Goal: Task Accomplishment & Management: Use online tool/utility

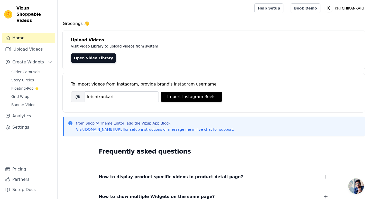
type input "krichikankari"
click at [176, 98] on button "Import Instagram Reels" at bounding box center [191, 97] width 61 height 10
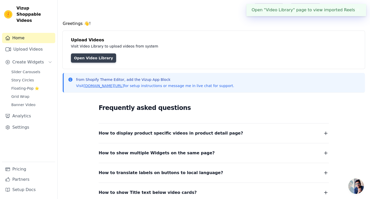
click at [95, 56] on link "Open Video Library" at bounding box center [93, 57] width 45 height 9
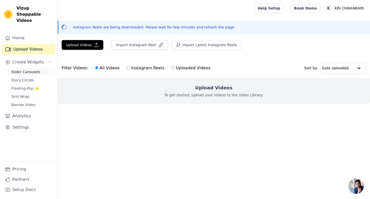
click at [37, 69] on span "Slider Carousels" at bounding box center [25, 71] width 29 height 5
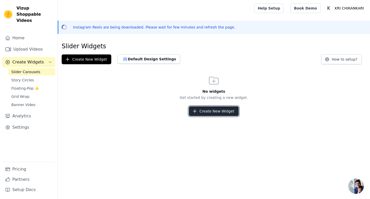
click at [200, 114] on button "Create New Widget" at bounding box center [214, 111] width 50 height 10
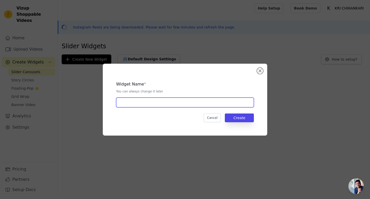
click at [190, 106] on input "text" at bounding box center [185, 103] width 138 height 10
type input "1"
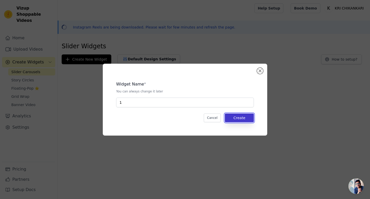
click at [244, 114] on button "Create" at bounding box center [239, 118] width 29 height 9
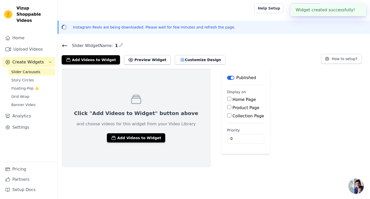
click at [227, 100] on input "Home Page" at bounding box center [229, 99] width 4 height 4
checkbox input "true"
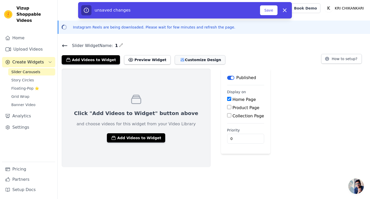
click at [180, 57] on icon "button" at bounding box center [182, 59] width 5 height 5
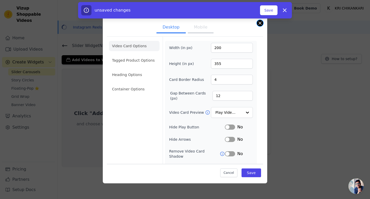
click at [260, 24] on button "Close modal" at bounding box center [260, 23] width 6 height 6
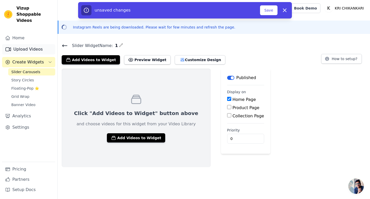
click at [46, 44] on link "Upload Videos" at bounding box center [28, 49] width 53 height 10
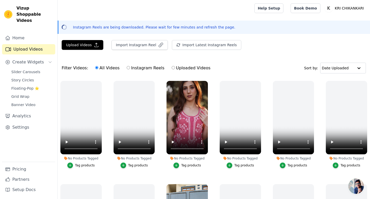
scroll to position [11, 0]
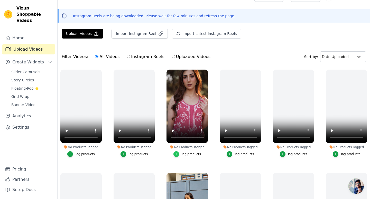
click at [177, 153] on icon "button" at bounding box center [176, 154] width 4 height 4
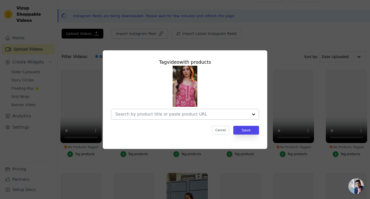
click at [205, 114] on input "No Products Tagged Tag video with products Cancel Save Tag products" at bounding box center [181, 114] width 133 height 5
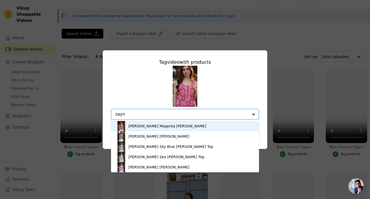
type input "zayna"
click at [176, 124] on div "ZAYNA Chikankari Magenta Georgette Top" at bounding box center [167, 126] width 78 height 5
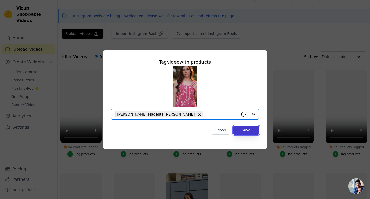
click at [249, 131] on button "Save" at bounding box center [246, 130] width 26 height 9
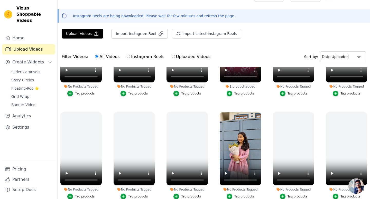
scroll to position [81, 0]
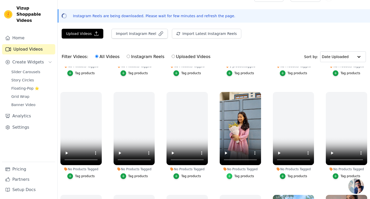
click at [231, 176] on icon "button" at bounding box center [230, 176] width 4 height 4
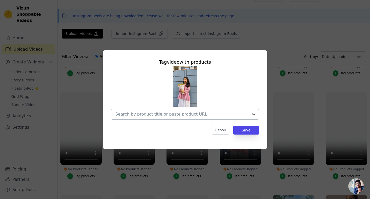
click at [193, 110] on div at bounding box center [181, 114] width 133 height 10
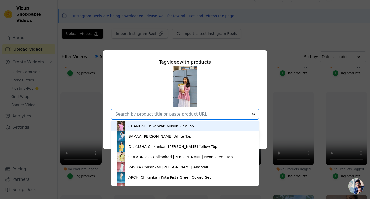
paste input "ZAHIRA"
type input "ZAHIRA"
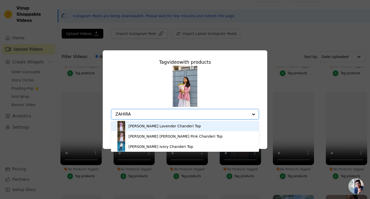
click at [175, 127] on div "[PERSON_NAME] Lavender Chanderi Top" at bounding box center [164, 126] width 72 height 5
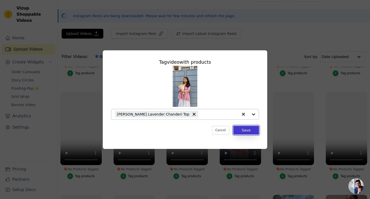
click at [244, 129] on button "Save" at bounding box center [246, 130] width 26 height 9
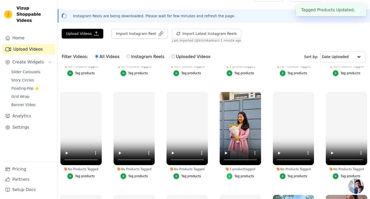
click at [231, 176] on icon "button" at bounding box center [230, 176] width 4 height 4
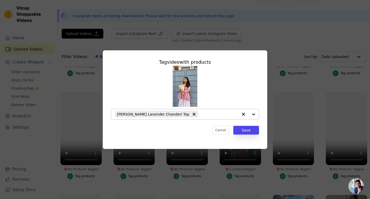
click at [212, 113] on input "1 product tagged Tag video with products ZAHIRA Chikankari Lavender Chanderi To…" at bounding box center [220, 114] width 38 height 5
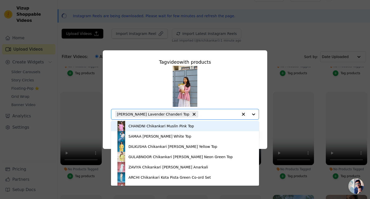
paste input "SAFINA"
type input "SAFINA"
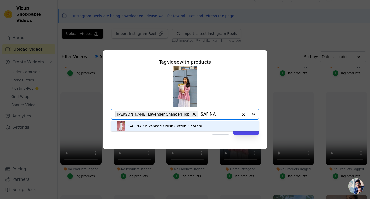
click at [174, 126] on div "SAFINA Chikankari Crush Cotton Gharara" at bounding box center [165, 126] width 74 height 5
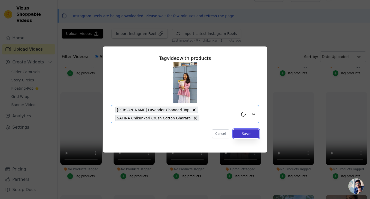
click at [249, 134] on button "Save" at bounding box center [246, 133] width 26 height 9
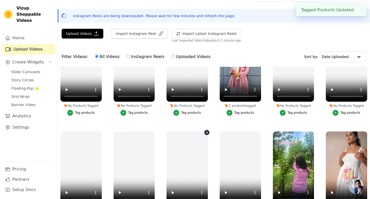
scroll to position [211, 0]
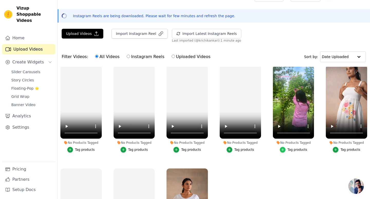
click at [281, 149] on div "button" at bounding box center [283, 150] width 6 height 6
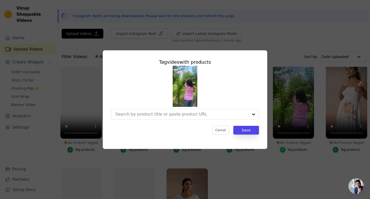
scroll to position [0, 0]
click at [194, 115] on input "No Products Tagged Tag video with products Cancel Save Tag products" at bounding box center [181, 114] width 133 height 5
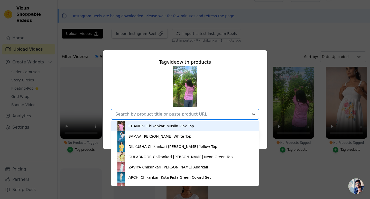
paste input "CHANDNI"
type input "CHANDNI"
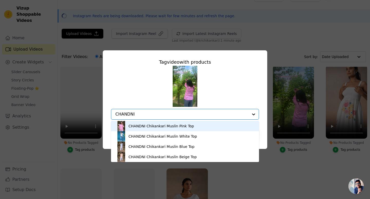
click at [189, 124] on div "CHANDNI Chikankari Muslin Pink Top" at bounding box center [161, 126] width 66 height 5
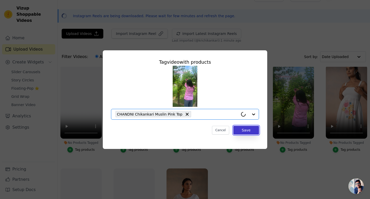
click at [243, 130] on button "Save" at bounding box center [246, 130] width 26 height 9
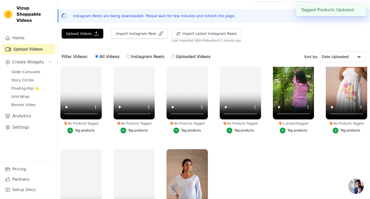
scroll to position [74, 0]
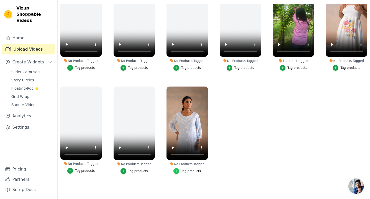
click at [176, 172] on icon "button" at bounding box center [176, 171] width 4 height 4
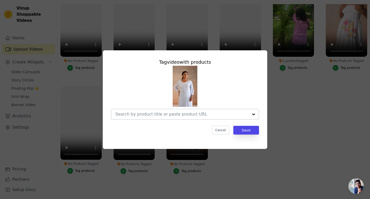
click at [215, 113] on input "No Products Tagged Tag video with products Cancel Save Tag products" at bounding box center [181, 114] width 133 height 5
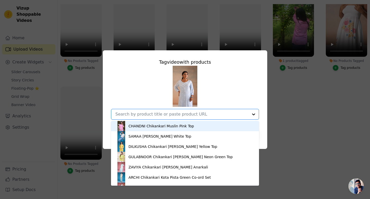
paste input "RISAL"
type input "RISAL"
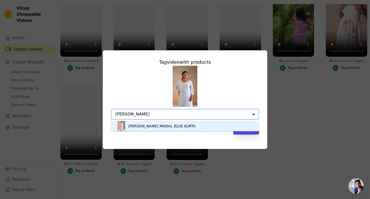
click at [199, 123] on div "[PERSON_NAME] MODAL BLUE KURTA" at bounding box center [185, 126] width 138 height 10
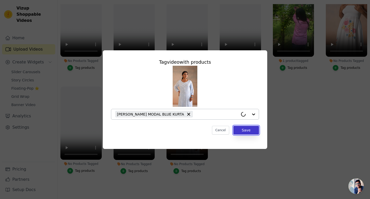
click at [244, 132] on button "Save" at bounding box center [246, 130] width 26 height 9
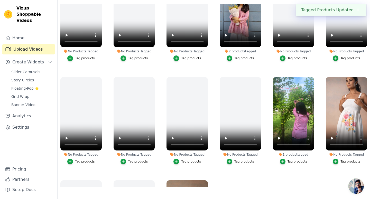
scroll to position [146, 0]
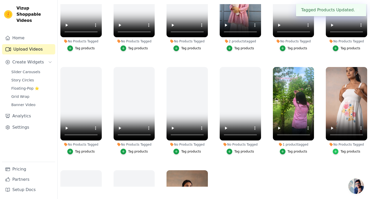
click at [335, 152] on icon "button" at bounding box center [336, 152] width 4 height 4
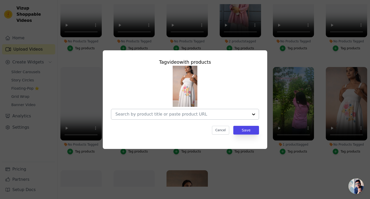
click at [193, 109] on div at bounding box center [181, 114] width 133 height 10
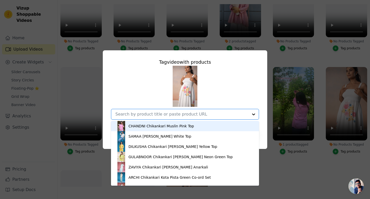
paste input "SUFRA"
type input "SUFRA"
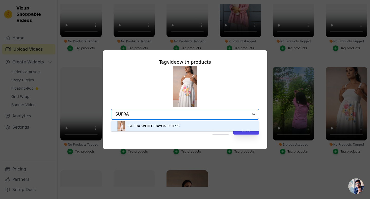
click at [213, 125] on div "SUFRA WHITE RAYON DRESS" at bounding box center [185, 126] width 138 height 10
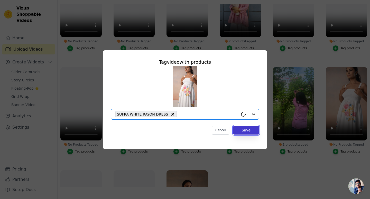
click at [245, 127] on button "Save" at bounding box center [246, 130] width 26 height 9
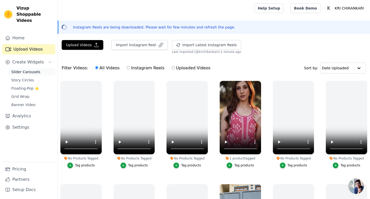
click at [33, 68] on link "Slider Carousels" at bounding box center [31, 71] width 47 height 7
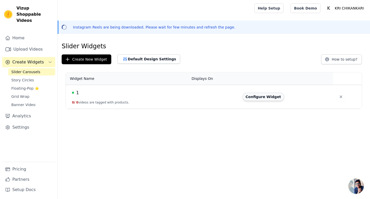
click at [264, 97] on button "Configure Widget" at bounding box center [264, 97] width 42 height 8
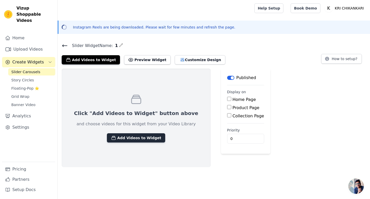
click at [133, 138] on button "Add Videos to Widget" at bounding box center [136, 137] width 58 height 9
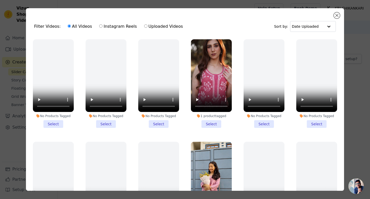
click at [216, 127] on li "1 product tagged Select" at bounding box center [211, 83] width 41 height 89
click at [0, 0] on input "1 product tagged Select" at bounding box center [0, 0] width 0 height 0
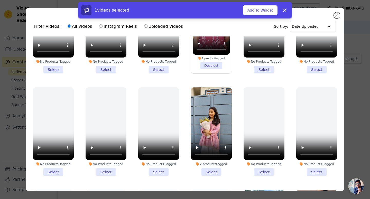
scroll to position [77, 0]
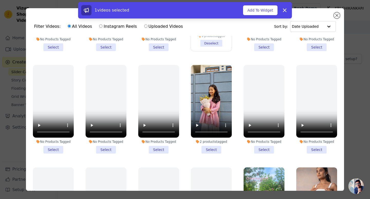
click at [215, 146] on li "2 products tagged Select" at bounding box center [211, 109] width 41 height 89
click at [0, 0] on input "2 products tagged Select" at bounding box center [0, 0] width 0 height 0
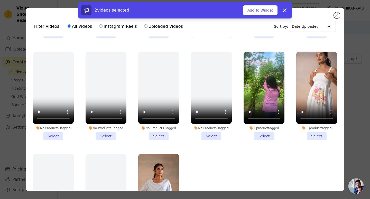
scroll to position [195, 0]
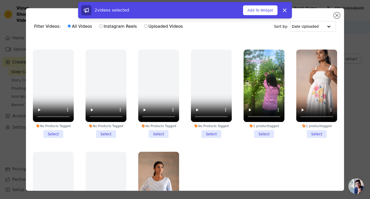
click at [314, 135] on li "1 product tagged Select" at bounding box center [316, 94] width 41 height 89
click at [0, 0] on input "1 product tagged Select" at bounding box center [0, 0] width 0 height 0
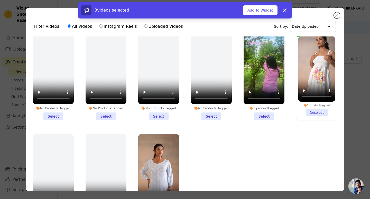
scroll to position [227, 0]
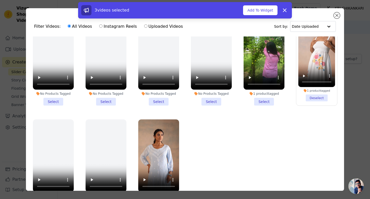
click at [269, 98] on li "1 product tagged Select" at bounding box center [264, 61] width 41 height 89
click at [0, 0] on input "1 product tagged Select" at bounding box center [0, 0] width 0 height 0
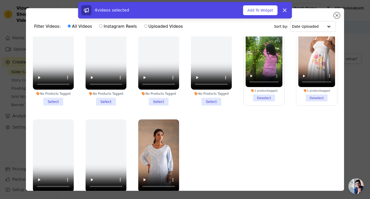
scroll to position [45, 0]
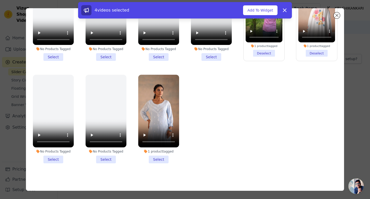
click at [166, 157] on li "1 product tagged Select" at bounding box center [158, 119] width 41 height 89
click at [0, 0] on input "1 product tagged Select" at bounding box center [0, 0] width 0 height 0
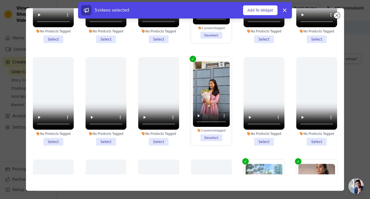
scroll to position [9, 0]
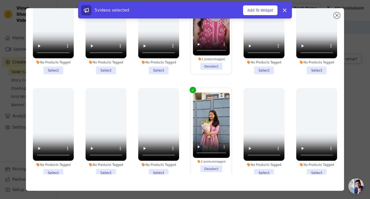
click at [337, 15] on div "5 videos selected Add To Widget Dismiss" at bounding box center [185, 11] width 370 height 18
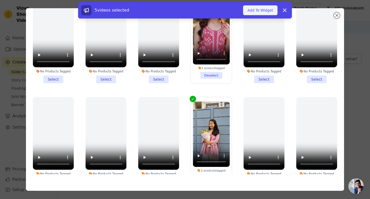
click at [268, 8] on button "Add To Widget" at bounding box center [260, 10] width 34 height 10
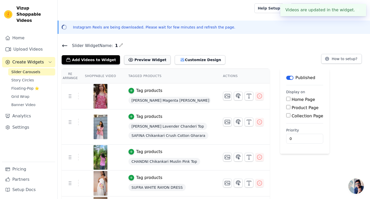
click at [143, 57] on button "Preview Widget" at bounding box center [147, 59] width 46 height 9
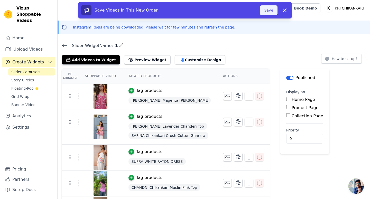
click at [266, 13] on button "Save" at bounding box center [268, 10] width 17 height 10
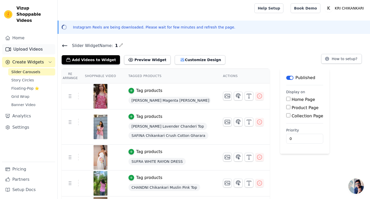
click at [18, 44] on link "Upload Videos" at bounding box center [28, 49] width 53 height 10
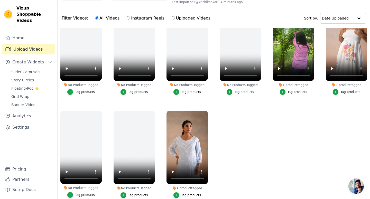
scroll to position [74, 0]
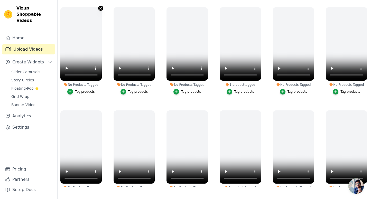
click at [101, 8] on icon "button" at bounding box center [101, 8] width 2 height 2
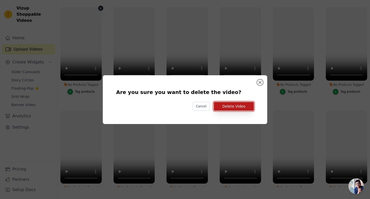
click at [245, 108] on button "Delete Video" at bounding box center [234, 106] width 40 height 9
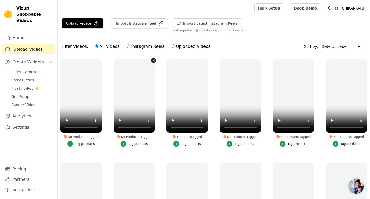
scroll to position [230, 0]
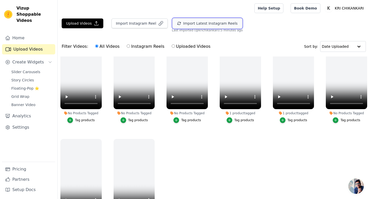
click at [210, 23] on button "Import Latest Instagram Reels" at bounding box center [207, 23] width 69 height 10
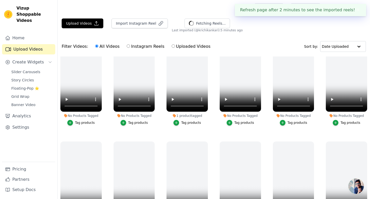
scroll to position [0, 0]
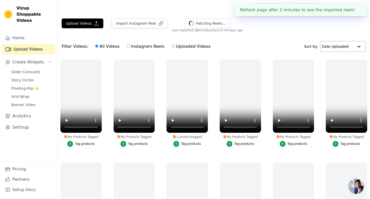
click at [351, 49] on input "text" at bounding box center [338, 46] width 32 height 10
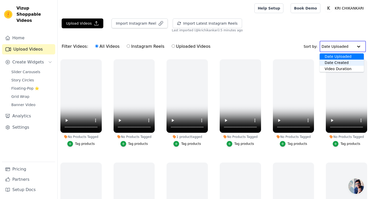
click at [333, 62] on div "Date Created" at bounding box center [342, 63] width 44 height 6
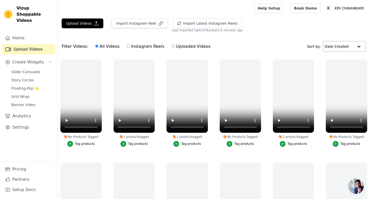
click at [337, 46] on input "text" at bounding box center [339, 46] width 29 height 10
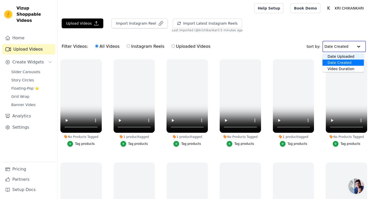
click at [331, 55] on div "Date Uploaded" at bounding box center [342, 56] width 41 height 6
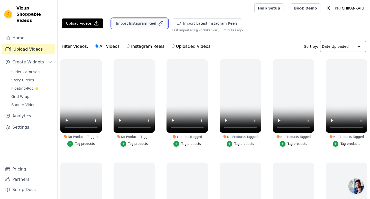
click at [146, 23] on button "Import Instagram Reel" at bounding box center [139, 23] width 56 height 10
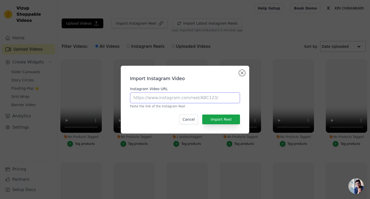
click at [174, 96] on input "Instagram Video URL" at bounding box center [185, 97] width 110 height 11
paste input "https://www.instagram.com/shalinichauhanofficial/reel/DIv_2AIzsWn/"
type input "https://www.instagram.com/shalinichauhanofficial/reel/DIv_2AIzsWn/"
click at [213, 120] on button "Import Reel" at bounding box center [221, 120] width 38 height 10
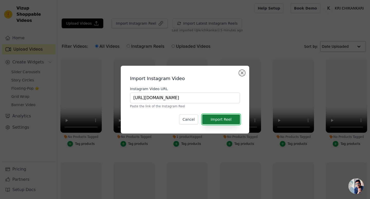
scroll to position [0, 0]
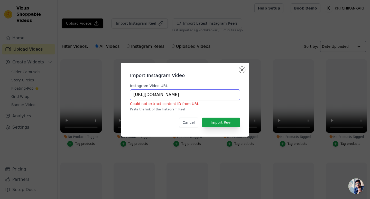
click at [205, 96] on input "https://www.instagram.com/shalinichauhanofficial/reel/DIv_2AIzsWn/" at bounding box center [185, 94] width 110 height 11
click at [228, 121] on button "Import Reel" at bounding box center [221, 123] width 38 height 10
click at [243, 70] on button "Close modal" at bounding box center [242, 70] width 6 height 6
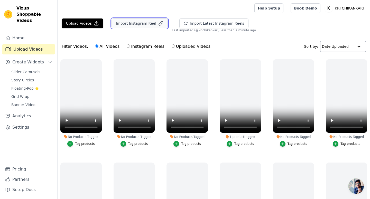
click at [142, 23] on button "Import Instagram Reel" at bounding box center [139, 23] width 56 height 10
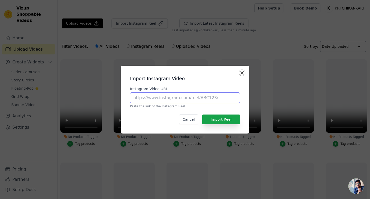
click at [171, 97] on input "Instagram Video URL" at bounding box center [185, 97] width 110 height 11
paste input "https://www.instagram.com/shalinichauhanofficial/reel/DIv_2AIzsWn/"
type input "https://www.instagram.com/shalinichauhanofficial/reel/DIv_2AIzsWn/"
click at [216, 117] on button "Import Reel" at bounding box center [221, 120] width 38 height 10
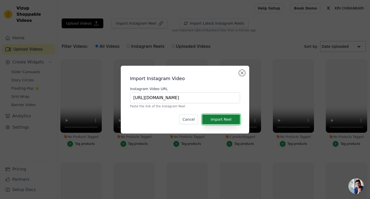
scroll to position [0, 0]
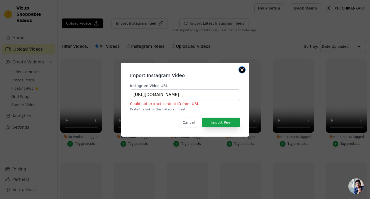
click at [242, 69] on button "Close modal" at bounding box center [242, 70] width 6 height 6
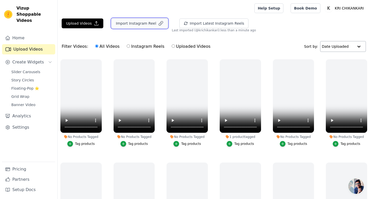
click at [153, 24] on button "Import Instagram Reel" at bounding box center [139, 23] width 56 height 10
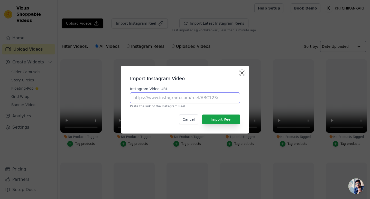
click at [171, 95] on input "Instagram Video URL" at bounding box center [185, 97] width 110 height 11
paste input "https://www.instagram.com/shalinichauhanofficial/reel/DIv_2AIzsWn/"
type input "https://www.instagram.com/shalinichauhanofficial/reel/DIv_2AIzsWn/"
click at [221, 118] on button "Import Reel" at bounding box center [221, 120] width 38 height 10
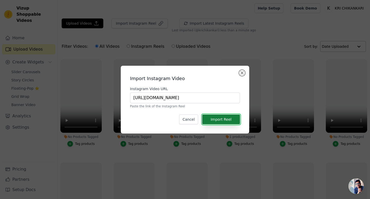
scroll to position [0, 0]
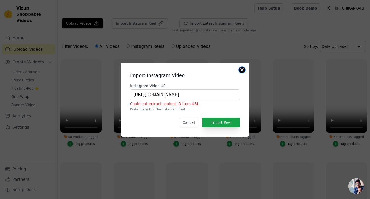
click at [243, 70] on button "Close modal" at bounding box center [242, 70] width 6 height 6
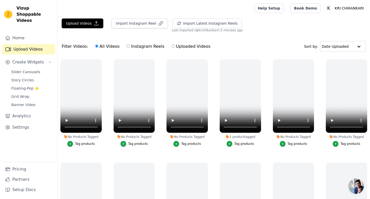
click at [149, 49] on label "Instagram Reels" at bounding box center [145, 46] width 38 height 7
click at [130, 48] on input "Instagram Reels" at bounding box center [128, 45] width 3 height 3
radio input "true"
click at [145, 26] on button "Import Instagram Reel" at bounding box center [139, 23] width 56 height 10
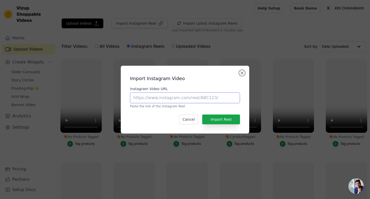
click at [165, 97] on input "Instagram Video URL" at bounding box center [185, 97] width 110 height 11
paste input "https://www.instagram.com/reel/DIv_2AIzsWn/"
type input "https://www.instagram.com/reel/DIv_2AIzsWn/"
click at [211, 118] on button "Import Reel" at bounding box center [221, 120] width 38 height 10
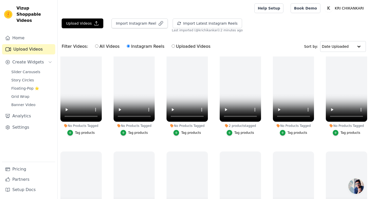
scroll to position [230, 0]
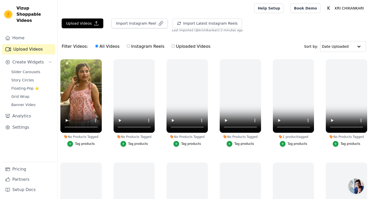
click at [78, 142] on div "Tag products" at bounding box center [85, 144] width 20 height 4
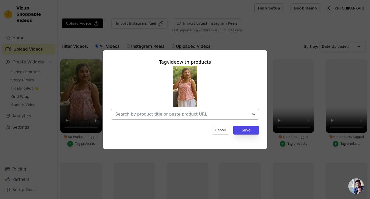
click at [139, 114] on input "No Products Tagged Tag video with products Cancel Save Tag products" at bounding box center [181, 114] width 133 height 5
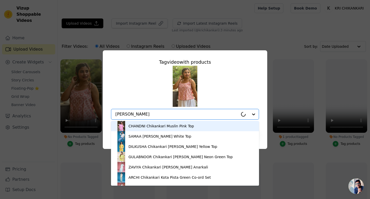
type input "Ayat"
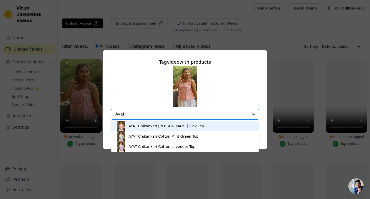
click at [147, 127] on div "AYAT Chikankari Cotton Dusty Pink Top" at bounding box center [166, 126] width 76 height 5
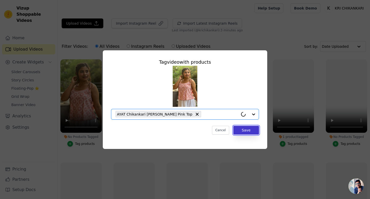
click at [252, 133] on button "Save" at bounding box center [246, 130] width 26 height 9
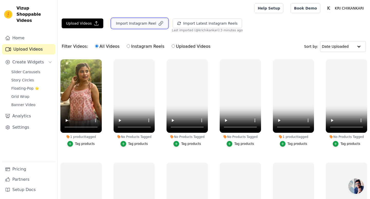
click at [140, 23] on button "Import Instagram Reel" at bounding box center [139, 23] width 56 height 10
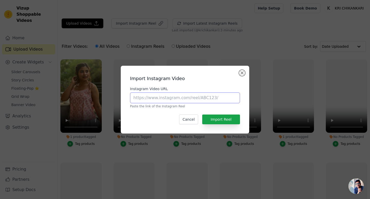
click at [190, 97] on input "Instagram Video URL" at bounding box center [185, 97] width 110 height 11
paste input "https://www.instagram.com/reel/DKUHIGlpG_k/"
type input "https://www.instagram.com/reel/DKUHIGlpG_k/"
click at [214, 118] on button "Import Reel" at bounding box center [221, 120] width 38 height 10
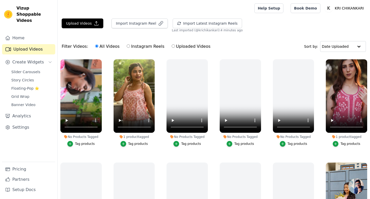
click at [90, 145] on div "Tag products" at bounding box center [85, 144] width 20 height 4
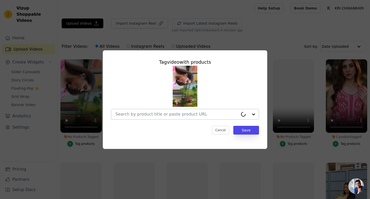
click at [194, 117] on div at bounding box center [176, 114] width 123 height 10
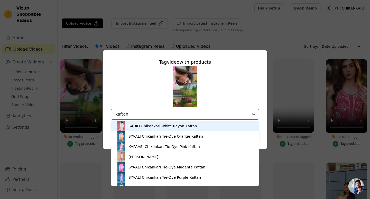
type input "kaftan"
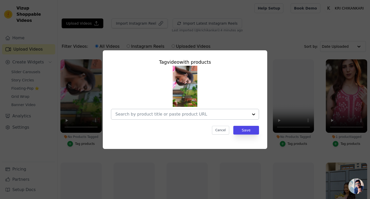
click at [172, 114] on input "No Products Tagged Tag video with products Cancel Save Tag products" at bounding box center [181, 114] width 133 height 5
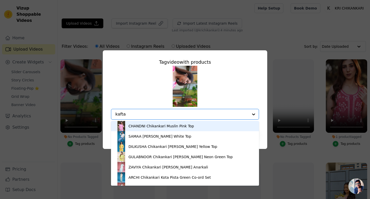
type input "kaftan"
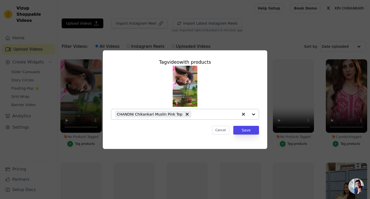
click at [244, 113] on icon "button" at bounding box center [243, 114] width 3 height 3
type input "kaftan"
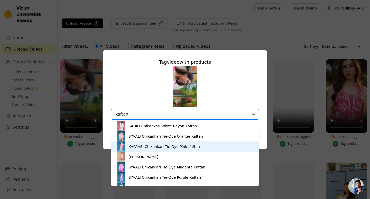
click at [160, 148] on div "KAPAASI Chikankari Tie-Dye Pink Kaftan" at bounding box center [163, 146] width 71 height 5
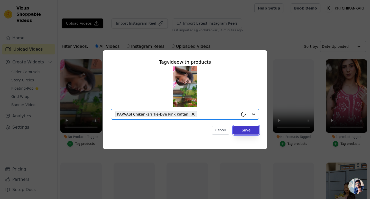
click at [254, 132] on button "Save" at bounding box center [246, 130] width 26 height 9
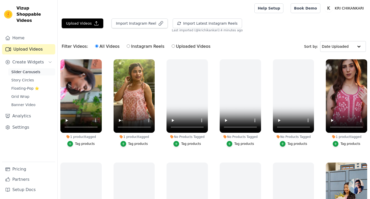
click at [26, 69] on span "Slider Carousels" at bounding box center [25, 71] width 29 height 5
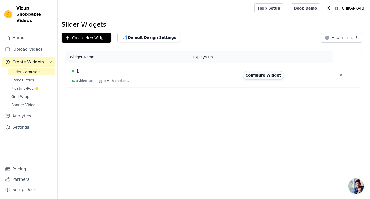
click at [258, 76] on button "Configure Widget" at bounding box center [264, 75] width 42 height 8
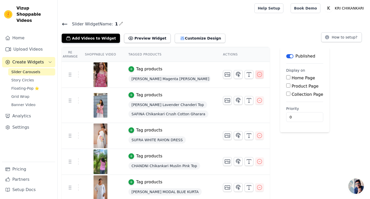
click at [257, 73] on icon "button" at bounding box center [259, 74] width 6 height 6
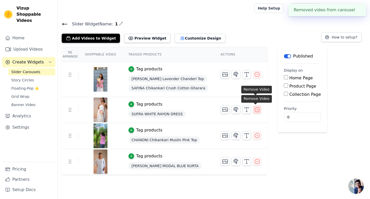
click at [257, 111] on icon "button" at bounding box center [257, 110] width 6 height 6
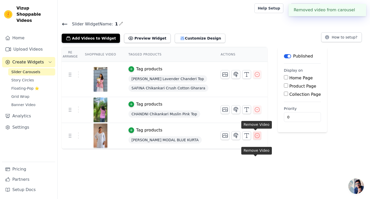
click at [255, 137] on icon "button" at bounding box center [257, 136] width 6 height 6
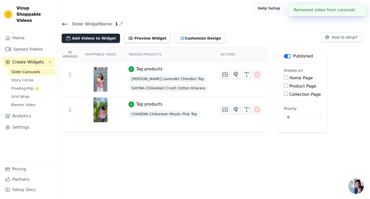
click at [107, 40] on button "Add Videos to Widget" at bounding box center [91, 38] width 58 height 9
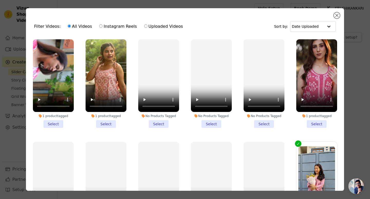
click at [106, 122] on li "1 product tagged Select" at bounding box center [106, 83] width 41 height 89
click at [0, 0] on input "1 product tagged Select" at bounding box center [0, 0] width 0 height 0
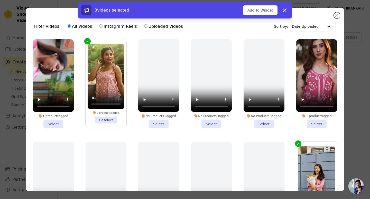
click at [58, 123] on li "1 product tagged Select" at bounding box center [53, 83] width 41 height 89
click at [0, 0] on input "1 product tagged Select" at bounding box center [0, 0] width 0 height 0
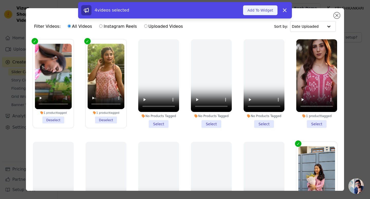
click at [256, 13] on button "Add To Widget" at bounding box center [260, 10] width 34 height 10
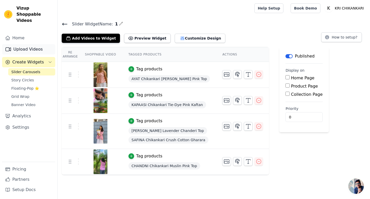
click at [36, 44] on link "Upload Videos" at bounding box center [28, 49] width 53 height 10
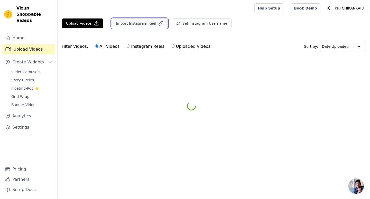
click at [125, 26] on button "Import Instagram Reel" at bounding box center [139, 23] width 56 height 10
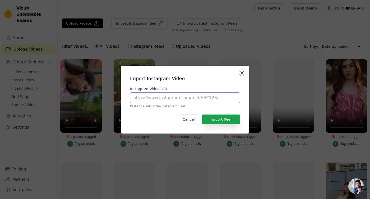
click at [179, 94] on input "Instagram Video URL" at bounding box center [185, 97] width 110 height 11
paste input "https://www.instagram.com/reel/DMaUgs2pYmG/"
type input "https://www.instagram.com/reel/DMaUgs2pYmG/"
click at [218, 117] on button "Import Reel" at bounding box center [221, 120] width 38 height 10
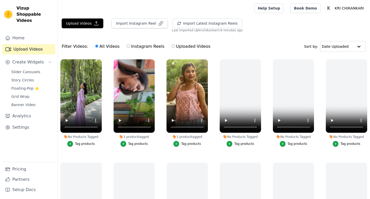
click at [89, 144] on div "Tag products" at bounding box center [85, 144] width 20 height 4
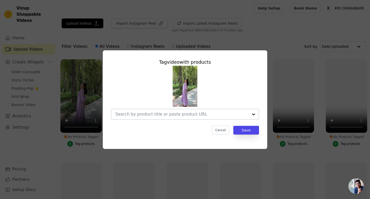
click at [176, 109] on div at bounding box center [185, 114] width 148 height 11
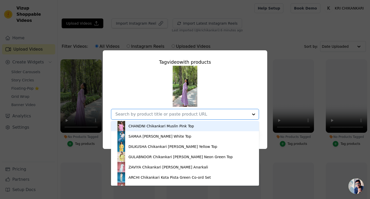
click at [173, 115] on input "No Products Tagged Tag video with products CHANDNI Chikankari Muslin Pink Top S…" at bounding box center [181, 114] width 133 height 5
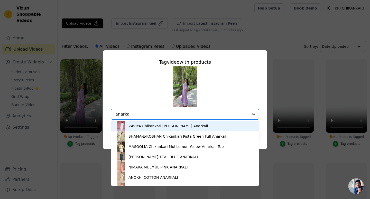
type input "anarkali"
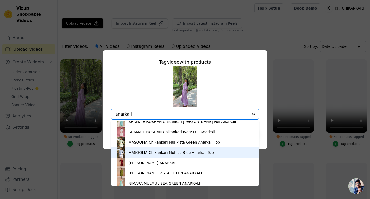
scroll to position [107, 0]
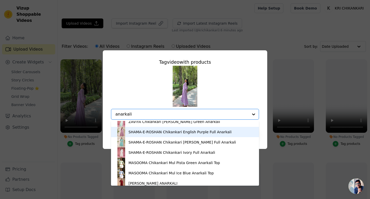
click at [175, 134] on div "SHAMA-E-ROSHAN Chikankari English Purple Full Anarkali" at bounding box center [179, 131] width 103 height 5
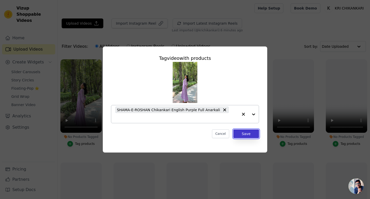
click at [250, 129] on button "Save" at bounding box center [246, 133] width 26 height 9
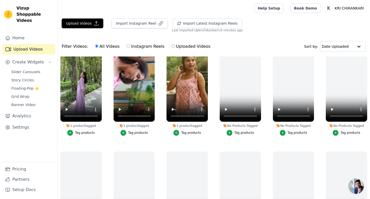
scroll to position [0, 0]
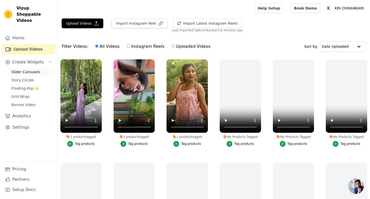
click at [32, 69] on span "Slider Carousels" at bounding box center [25, 71] width 29 height 5
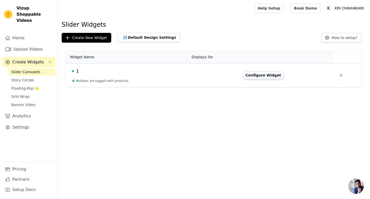
click at [262, 79] on button "Configure Widget" at bounding box center [264, 75] width 42 height 8
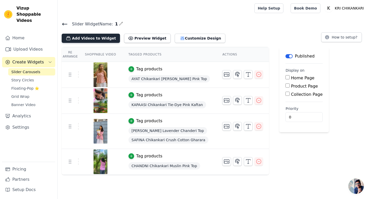
click at [103, 39] on button "Add Videos to Widget" at bounding box center [91, 38] width 58 height 9
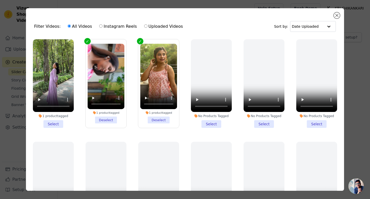
click at [50, 125] on li "1 product tagged Select" at bounding box center [53, 83] width 41 height 89
click at [0, 0] on input "1 product tagged Select" at bounding box center [0, 0] width 0 height 0
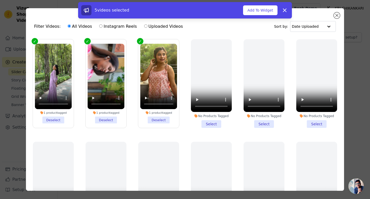
click at [336, 14] on div "5 videos selected Add To Widget Dismiss" at bounding box center [185, 11] width 370 height 18
click at [254, 12] on button "Add To Widget" at bounding box center [260, 10] width 34 height 10
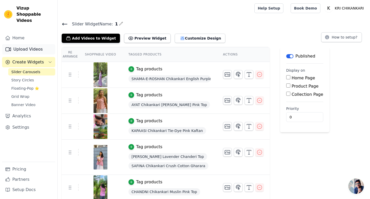
click at [31, 44] on link "Upload Videos" at bounding box center [28, 49] width 53 height 10
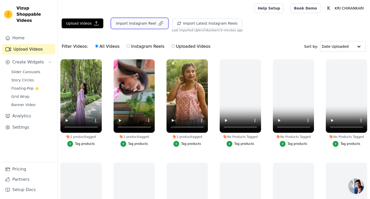
click at [145, 24] on button "Import Instagram Reel" at bounding box center [139, 23] width 56 height 10
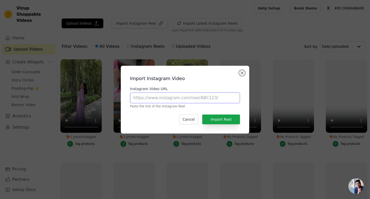
click at [165, 93] on input "Instagram Video URL" at bounding box center [185, 97] width 110 height 11
paste input "[URL][DOMAIN_NAME]"
type input "[URL][DOMAIN_NAME]"
click at [227, 119] on button "Import Reel" at bounding box center [221, 120] width 38 height 10
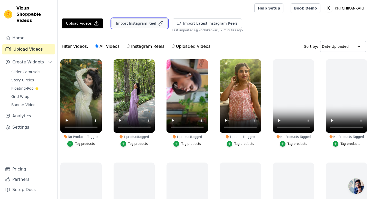
click at [146, 23] on button "Import Instagram Reel" at bounding box center [139, 23] width 56 height 10
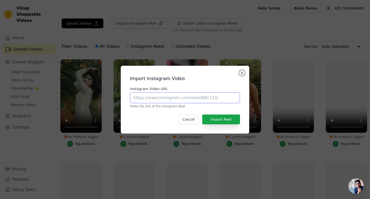
click at [166, 100] on input "Instagram Video URL" at bounding box center [185, 97] width 110 height 11
paste input "[URL][DOMAIN_NAME]"
type input "[URL][DOMAIN_NAME]"
click at [218, 119] on button "Import Reel" at bounding box center [221, 120] width 38 height 10
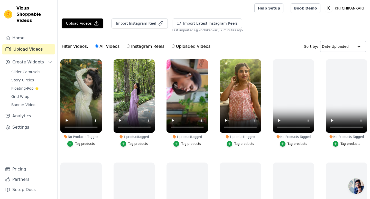
click at [81, 146] on button "Tag products" at bounding box center [80, 144] width 27 height 6
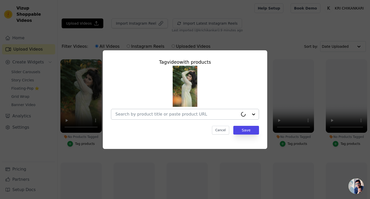
click at [212, 111] on div at bounding box center [176, 114] width 123 height 10
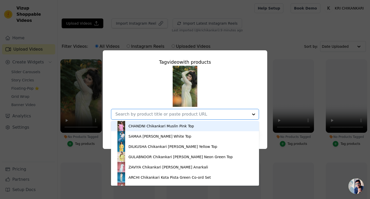
paste input "[URL][DOMAIN_NAME]"
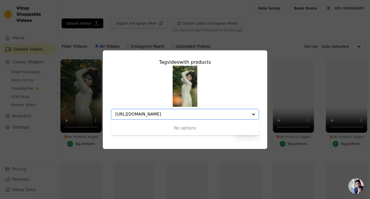
type input "[URL][DOMAIN_NAME]"
click at [244, 77] on div "No options Option undefined, selected." at bounding box center [185, 93] width 148 height 54
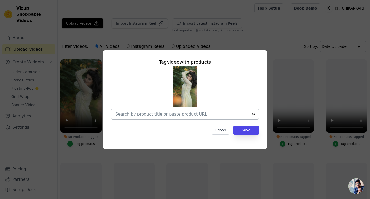
click at [201, 116] on input "No Products Tagged Tag video with products Cancel Save Tag products" at bounding box center [181, 114] width 133 height 5
click at [172, 115] on input "No Products Tagged Tag video with products Option undefined, selected. Select i…" at bounding box center [181, 114] width 133 height 5
paste input "ASMA"
type input "ASMA"
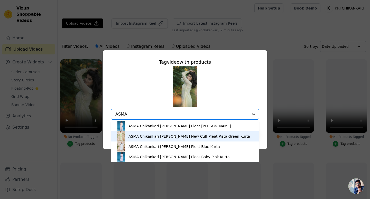
click at [175, 135] on div "ASMA Chikankari [PERSON_NAME] New Cuff Pleat Pista Green Kurta" at bounding box center [189, 136] width 122 height 5
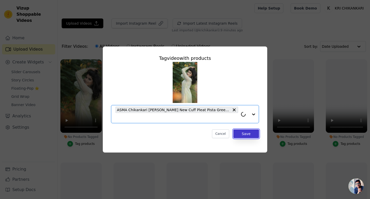
click at [246, 134] on button "Save" at bounding box center [246, 133] width 26 height 9
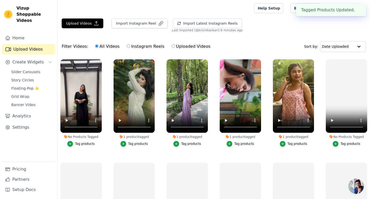
click at [86, 144] on div "Tag products" at bounding box center [85, 144] width 20 height 4
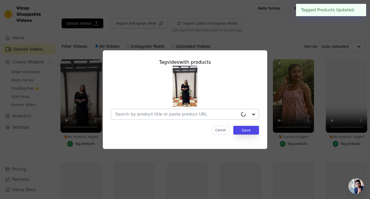
click at [179, 110] on div at bounding box center [176, 114] width 123 height 10
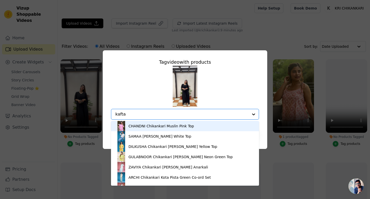
type input "kaftan"
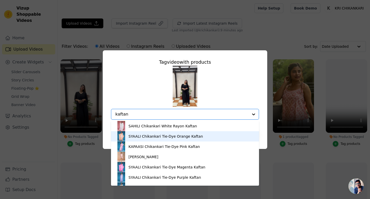
scroll to position [48, 0]
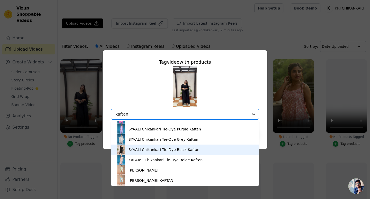
click at [172, 148] on div "SYAALI Chikankari Tie-Dye Black Kaftan" at bounding box center [163, 149] width 71 height 5
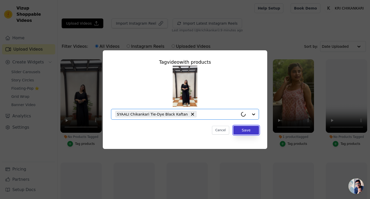
click at [243, 128] on button "Save" at bounding box center [246, 130] width 26 height 9
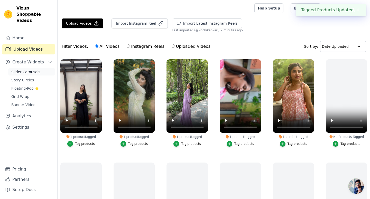
click at [32, 69] on span "Slider Carousels" at bounding box center [25, 71] width 29 height 5
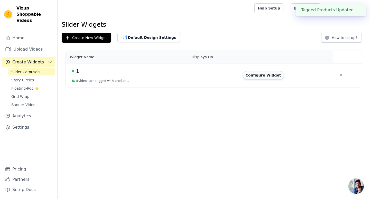
click at [261, 79] on button "Configure Widget" at bounding box center [264, 75] width 42 height 8
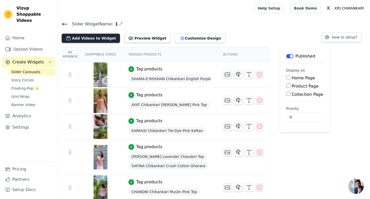
click at [96, 37] on button "Add Videos to Widget" at bounding box center [91, 38] width 58 height 9
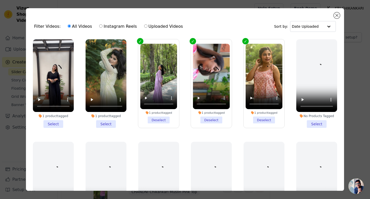
click at [59, 123] on li "1 product tagged Select" at bounding box center [53, 83] width 41 height 89
click at [0, 0] on input "1 product tagged Select" at bounding box center [0, 0] width 0 height 0
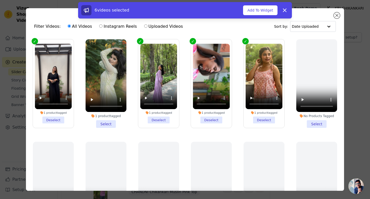
click at [107, 125] on li "1 product tagged Select" at bounding box center [106, 83] width 41 height 89
click at [0, 0] on input "1 product tagged Select" at bounding box center [0, 0] width 0 height 0
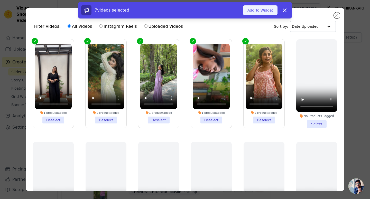
click at [270, 10] on button "Add To Widget" at bounding box center [260, 10] width 34 height 10
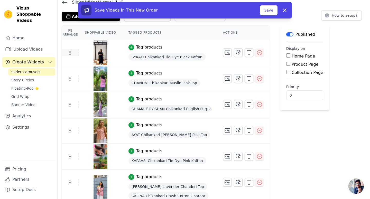
scroll to position [53, 0]
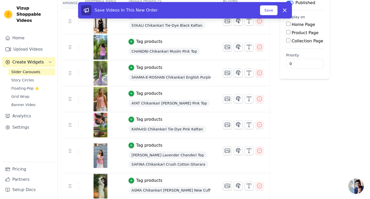
drag, startPoint x: 70, startPoint y: 70, endPoint x: 74, endPoint y: 187, distance: 116.2
drag, startPoint x: 71, startPoint y: 75, endPoint x: 75, endPoint y: 147, distance: 72.3
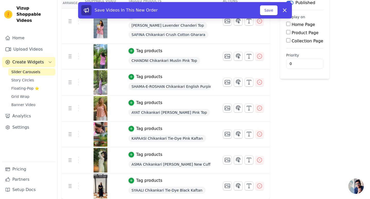
scroll to position [32, 0]
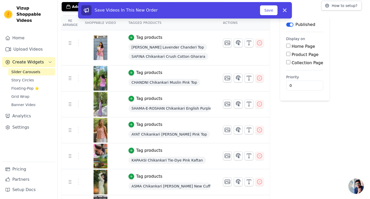
click at [286, 45] on input "Home Page" at bounding box center [288, 46] width 4 height 4
checkbox input "true"
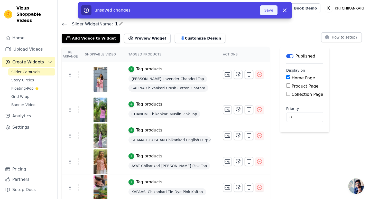
click at [273, 11] on button "Save" at bounding box center [268, 10] width 17 height 10
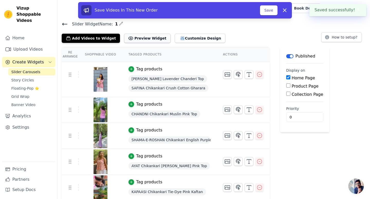
click at [147, 41] on button "Preview Widget" at bounding box center [147, 38] width 46 height 9
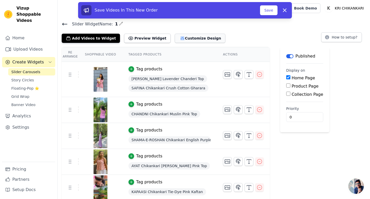
click at [193, 41] on button "Customize Design" at bounding box center [200, 38] width 51 height 9
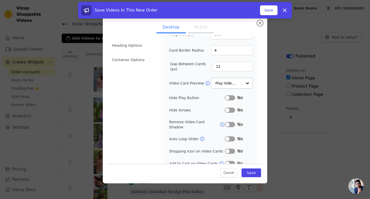
scroll to position [32, 0]
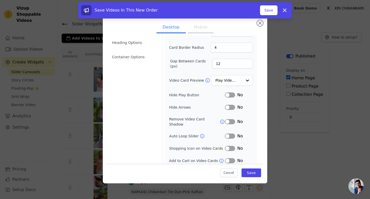
click at [232, 134] on button "Label" at bounding box center [230, 136] width 10 height 5
click at [229, 158] on button "Label" at bounding box center [230, 160] width 10 height 5
click at [249, 173] on button "Save" at bounding box center [251, 173] width 20 height 9
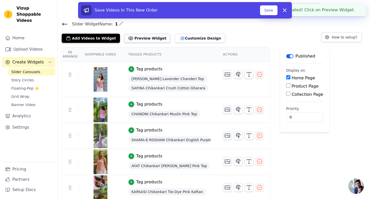
click at [152, 36] on button "Preview Widget" at bounding box center [147, 38] width 46 height 9
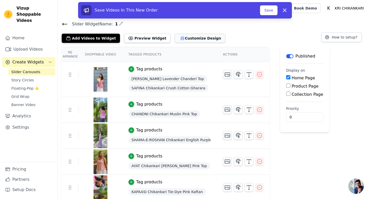
click at [200, 42] on button "Customize Design" at bounding box center [200, 38] width 51 height 9
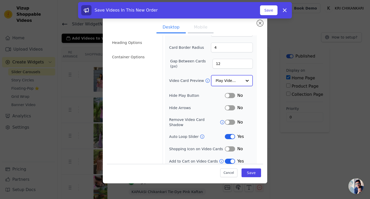
click at [236, 79] on input "Video Card Preview" at bounding box center [229, 81] width 26 height 10
click at [260, 115] on div "Video Card Options Tagged Product Options Heading Options Container Options Wid…" at bounding box center [185, 86] width 156 height 164
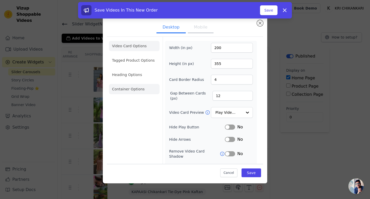
click at [140, 87] on li "Container Options" at bounding box center [134, 89] width 51 height 10
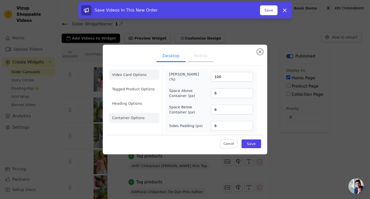
click at [149, 79] on li "Video Card Options" at bounding box center [134, 75] width 51 height 10
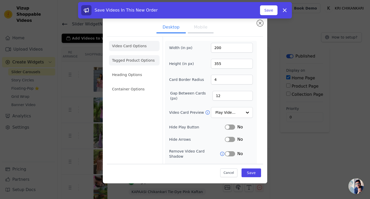
click at [136, 59] on li "Tagged Product Options" at bounding box center [134, 60] width 51 height 10
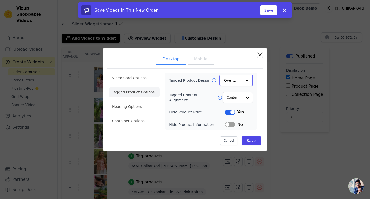
click at [237, 77] on input "Tagged Product Design" at bounding box center [233, 80] width 18 height 10
click at [239, 113] on div "Minimalist" at bounding box center [235, 114] width 33 height 11
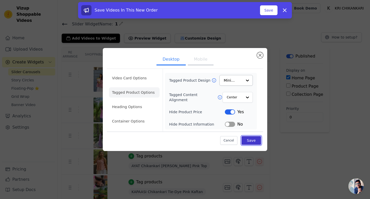
click at [250, 141] on button "Save" at bounding box center [251, 140] width 20 height 9
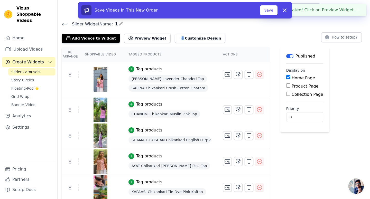
click at [204, 43] on div "Slider Widget Name: 1 Add Videos to Widget Preview Widget Customize Design How …" at bounding box center [214, 137] width 312 height 232
click at [148, 37] on button "Preview Widget" at bounding box center [147, 38] width 46 height 9
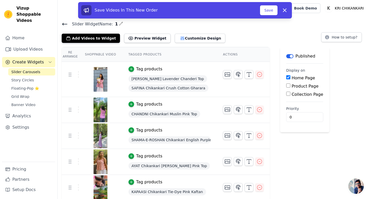
click at [184, 43] on div "Slider Widget Name: 1 Add Videos to Widget Preview Widget Customize Design How …" at bounding box center [214, 137] width 312 height 232
click at [186, 41] on button "Customize Design" at bounding box center [200, 38] width 51 height 9
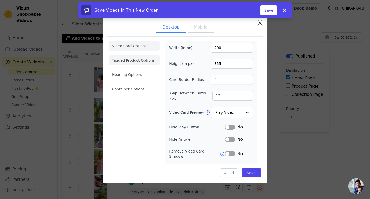
click at [159, 64] on li "Tagged Product Options" at bounding box center [134, 60] width 51 height 10
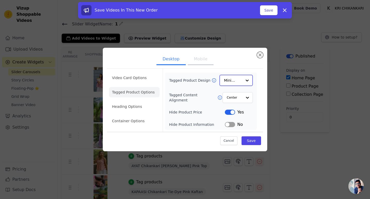
click at [229, 80] on input "Tagged Product Design" at bounding box center [233, 80] width 18 height 10
click at [235, 93] on div "Card" at bounding box center [235, 92] width 33 height 11
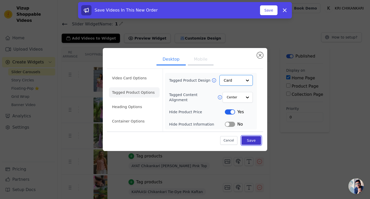
click at [252, 140] on button "Save" at bounding box center [251, 140] width 20 height 9
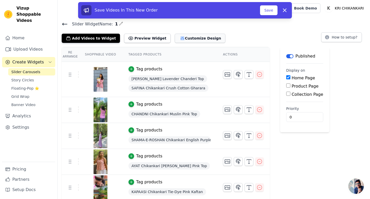
click at [179, 39] on button "Customize Design" at bounding box center [200, 38] width 51 height 9
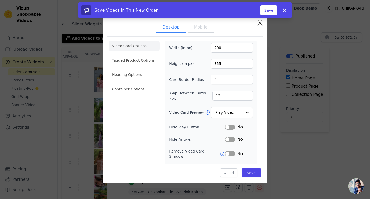
click at [139, 50] on li "Video Card Options" at bounding box center [134, 46] width 51 height 10
click at [138, 56] on li "Tagged Product Options" at bounding box center [134, 60] width 51 height 10
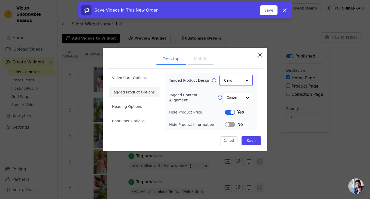
click at [236, 80] on input "Tagged Product Design" at bounding box center [233, 80] width 18 height 10
click at [231, 98] on div "Overlay" at bounding box center [235, 103] width 33 height 11
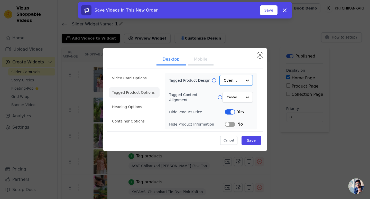
click at [256, 109] on div "Tagged Product Design Option Overlay, selected. Select is focused, type to refi…" at bounding box center [211, 101] width 92 height 57
click at [248, 142] on button "Save" at bounding box center [251, 140] width 20 height 9
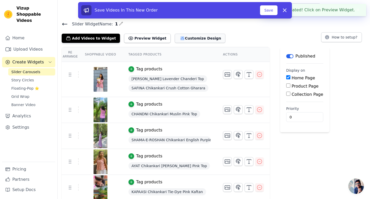
click at [178, 39] on button "Customize Design" at bounding box center [200, 38] width 51 height 9
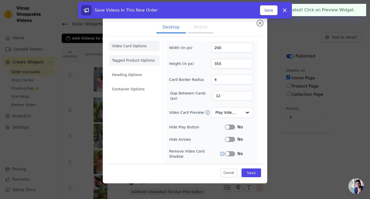
click at [138, 61] on li "Tagged Product Options" at bounding box center [134, 60] width 51 height 10
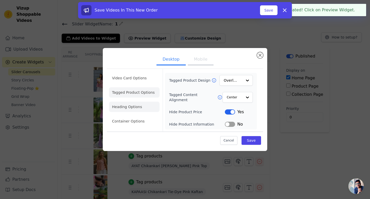
click at [132, 104] on li "Heading Options" at bounding box center [134, 107] width 51 height 10
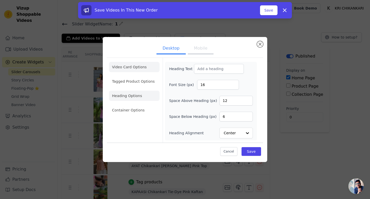
click at [142, 69] on li "Video Card Options" at bounding box center [134, 67] width 51 height 10
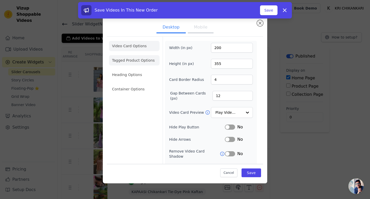
click at [136, 61] on li "Tagged Product Options" at bounding box center [134, 60] width 51 height 10
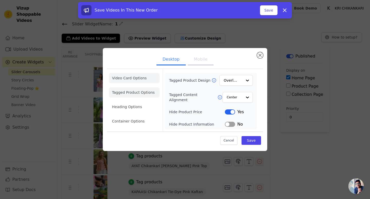
click at [148, 81] on li "Video Card Options" at bounding box center [134, 78] width 51 height 10
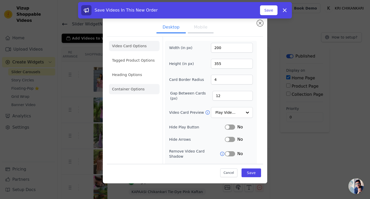
click at [137, 91] on li "Container Options" at bounding box center [134, 89] width 51 height 10
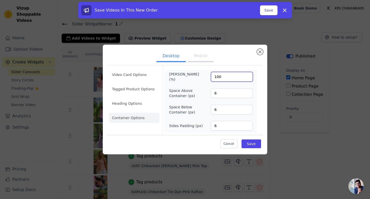
click at [227, 79] on input "100" at bounding box center [232, 77] width 42 height 10
type input "1"
type input "80"
click at [254, 144] on button "Save" at bounding box center [251, 143] width 20 height 9
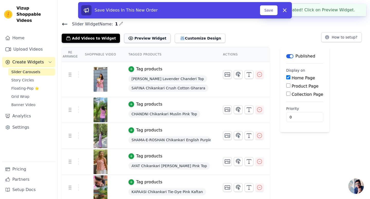
click at [148, 38] on button "Preview Widget" at bounding box center [147, 38] width 46 height 9
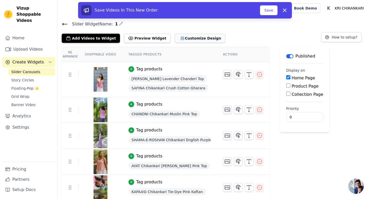
click at [178, 38] on button "Customize Design" at bounding box center [200, 38] width 51 height 9
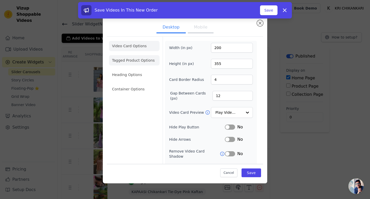
click at [141, 64] on li "Tagged Product Options" at bounding box center [134, 60] width 51 height 10
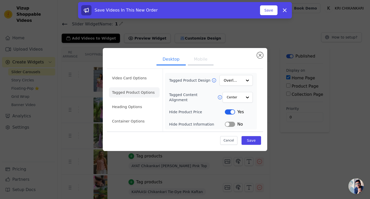
click at [134, 128] on div "Video Card Options Tagged Product Options Heading Options Container Options" at bounding box center [134, 100] width 51 height 63
click at [139, 124] on li "Container Options" at bounding box center [134, 121] width 51 height 10
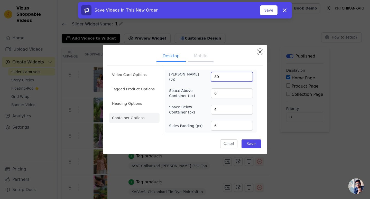
click at [224, 80] on input "80" at bounding box center [232, 77] width 42 height 10
type input "8"
type input "90"
click at [248, 140] on button "Save" at bounding box center [251, 143] width 20 height 9
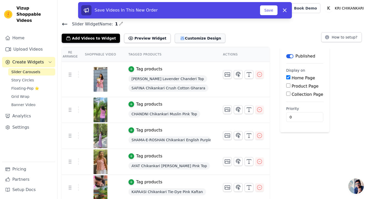
click at [176, 41] on button "Customize Design" at bounding box center [200, 38] width 51 height 9
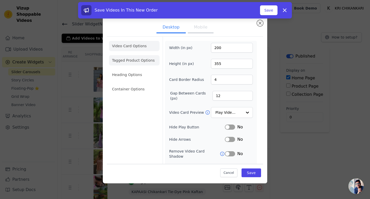
click at [136, 59] on li "Tagged Product Options" at bounding box center [134, 60] width 51 height 10
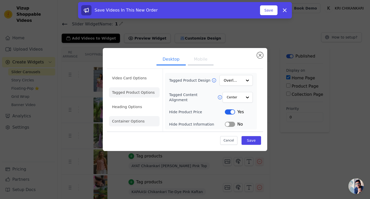
click at [127, 120] on li "Container Options" at bounding box center [134, 121] width 51 height 10
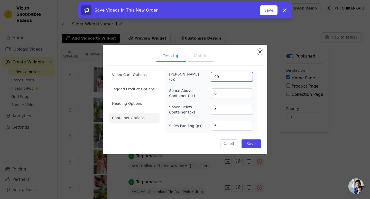
click at [244, 76] on input "90" at bounding box center [232, 77] width 42 height 10
type input "95"
click at [256, 146] on button "Save" at bounding box center [251, 143] width 20 height 9
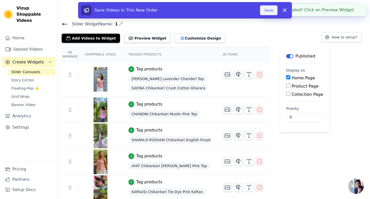
click at [264, 11] on button "Save" at bounding box center [268, 10] width 17 height 10
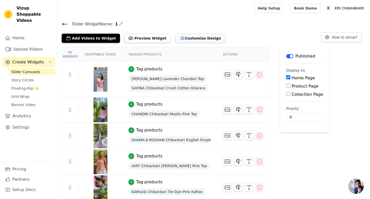
click at [192, 36] on button "Customize Design" at bounding box center [200, 38] width 51 height 9
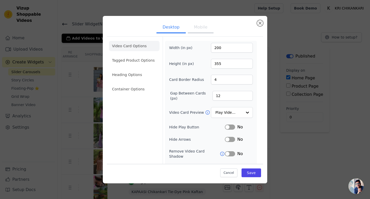
scroll to position [32, 0]
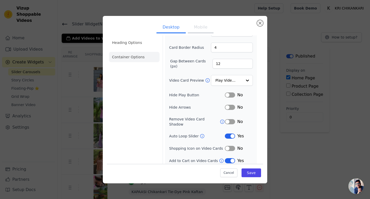
click at [142, 54] on li "Container Options" at bounding box center [134, 57] width 51 height 10
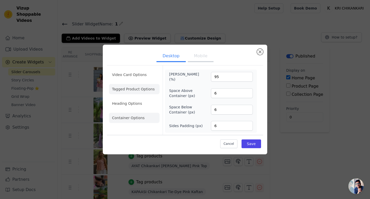
click at [134, 92] on li "Tagged Product Options" at bounding box center [134, 89] width 51 height 10
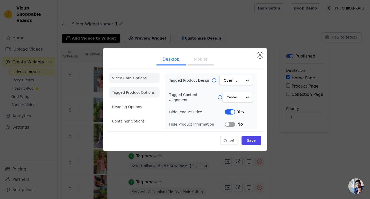
click at [142, 77] on li "Video Card Options" at bounding box center [134, 78] width 51 height 10
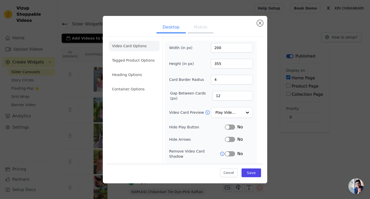
scroll to position [32, 0]
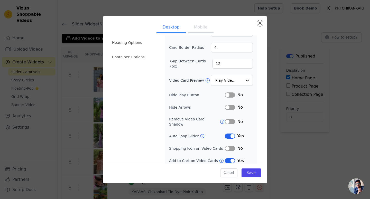
click at [221, 120] on icon at bounding box center [222, 121] width 5 height 5
click at [258, 23] on button "Close modal" at bounding box center [260, 23] width 6 height 6
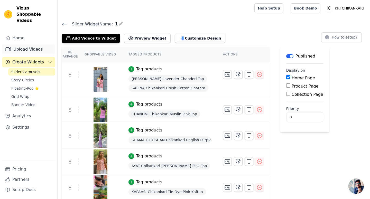
click at [29, 44] on link "Upload Videos" at bounding box center [28, 49] width 53 height 10
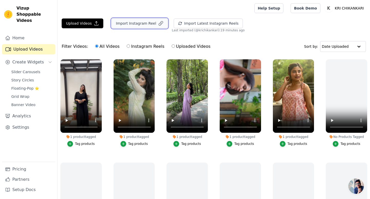
click at [145, 23] on button "Import Instagram Reel" at bounding box center [139, 23] width 56 height 10
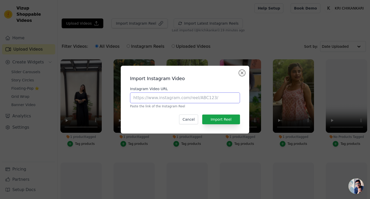
click at [171, 101] on input "Instagram Video URL" at bounding box center [185, 97] width 110 height 11
paste input "[URL][DOMAIN_NAME]"
type input "[URL][DOMAIN_NAME]"
click at [218, 119] on button "Import Reel" at bounding box center [221, 120] width 38 height 10
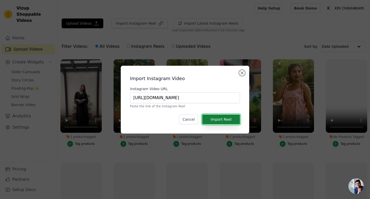
scroll to position [0, 0]
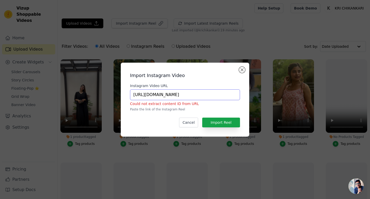
click at [196, 98] on input "[URL][DOMAIN_NAME]" at bounding box center [185, 94] width 110 height 11
click at [219, 123] on button "Import Reel" at bounding box center [221, 123] width 38 height 10
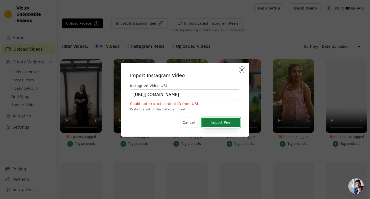
scroll to position [0, 0]
click at [222, 95] on input "[URL][DOMAIN_NAME]" at bounding box center [185, 94] width 110 height 11
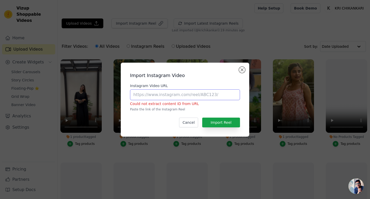
paste input "[URL][DOMAIN_NAME]"
type input "[URL][DOMAIN_NAME]"
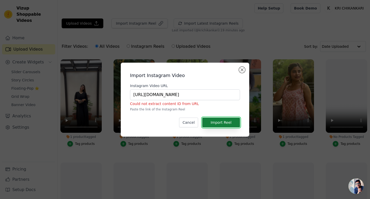
click at [215, 122] on button "Import Reel" at bounding box center [221, 123] width 38 height 10
click at [244, 67] on div "Import Instagram Video Instagram Video URL https://www.instagram.com/vanshikaan…" at bounding box center [185, 100] width 120 height 66
click at [242, 68] on button "Close modal" at bounding box center [242, 70] width 6 height 6
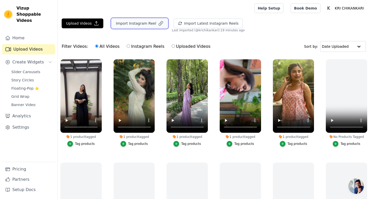
click at [148, 26] on button "Import Instagram Reel" at bounding box center [139, 23] width 56 height 10
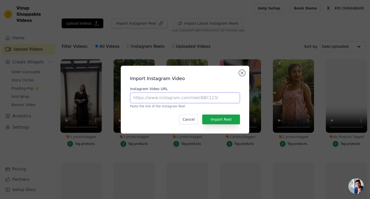
click at [172, 94] on input "Instagram Video URL" at bounding box center [185, 97] width 110 height 11
paste input "[URL][DOMAIN_NAME]"
type input "[URL][DOMAIN_NAME]"
click at [216, 117] on button "Import Reel" at bounding box center [221, 120] width 38 height 10
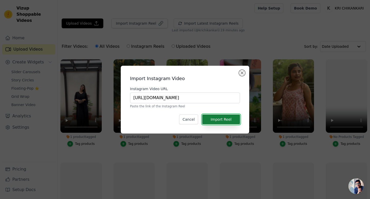
scroll to position [0, 0]
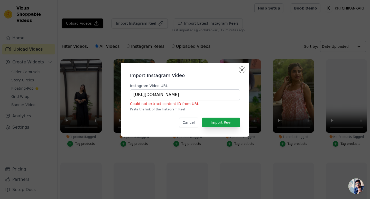
click at [276, 39] on div "Import Instagram Video Instagram Video URL https://www.instagram.com/the_lakshm…" at bounding box center [185, 99] width 370 height 199
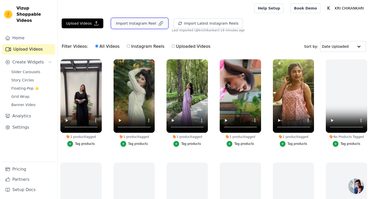
click at [144, 22] on button "Import Instagram Reel" at bounding box center [139, 23] width 56 height 10
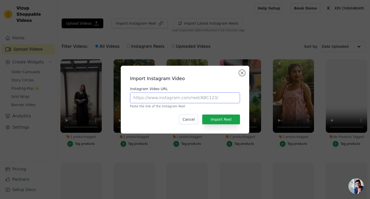
click at [172, 96] on input "Instagram Video URL" at bounding box center [185, 97] width 110 height 11
paste input "[URL][DOMAIN_NAME]"
type input "[URL][DOMAIN_NAME]"
click at [216, 118] on button "Import Reel" at bounding box center [221, 120] width 38 height 10
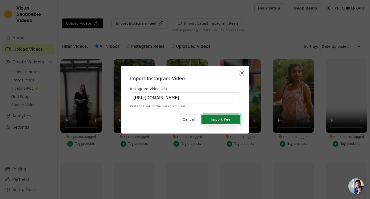
scroll to position [0, 0]
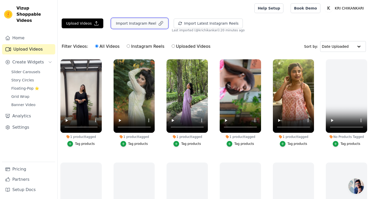
click at [136, 23] on button "Import Instagram Reel" at bounding box center [139, 23] width 56 height 10
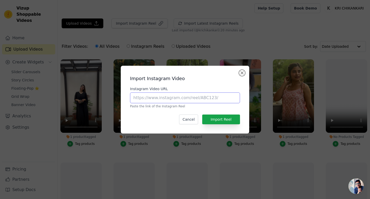
click at [172, 98] on input "Instagram Video URL" at bounding box center [185, 97] width 110 height 11
paste input "[URL][DOMAIN_NAME]"
click at [218, 119] on button "Import Reel" at bounding box center [221, 120] width 38 height 10
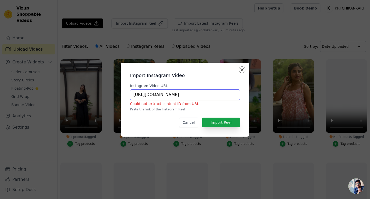
click at [203, 93] on input "[URL][DOMAIN_NAME]" at bounding box center [185, 94] width 110 height 11
drag, startPoint x: 205, startPoint y: 95, endPoint x: 187, endPoint y: 95, distance: 18.5
click at [187, 95] on input "[URL][DOMAIN_NAME]" at bounding box center [185, 94] width 110 height 11
type input "[URL][DOMAIN_NAME]"
click at [217, 121] on button "Import Reel" at bounding box center [221, 123] width 38 height 10
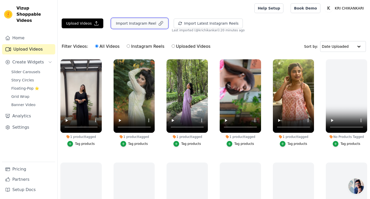
click at [142, 22] on button "Import Instagram Reel" at bounding box center [139, 23] width 56 height 10
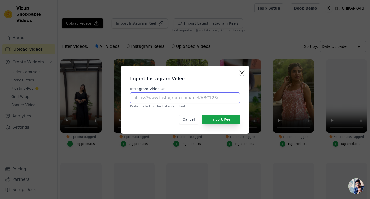
click at [171, 94] on input "Instagram Video URL" at bounding box center [185, 97] width 110 height 11
paste input "[URL][DOMAIN_NAME]"
click at [178, 98] on input "[URL][DOMAIN_NAME]" at bounding box center [185, 97] width 110 height 11
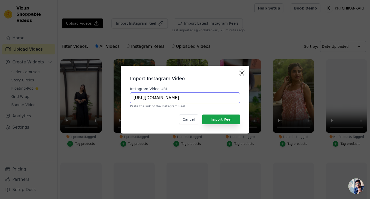
scroll to position [0, 0]
type input "[URL][DOMAIN_NAME]"
click at [228, 119] on button "Import Reel" at bounding box center [221, 120] width 38 height 10
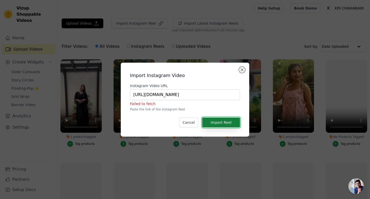
click at [209, 118] on button "Import Reel" at bounding box center [221, 123] width 38 height 10
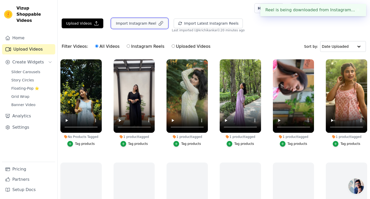
click at [125, 22] on button "Import Instagram Reel" at bounding box center [139, 23] width 56 height 10
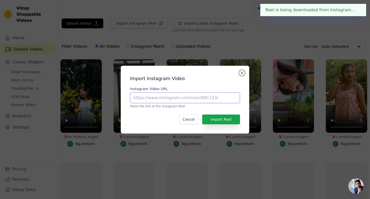
click at [198, 99] on input "Instagram Video URL" at bounding box center [185, 97] width 110 height 11
paste input "[URL][DOMAIN_NAME]"
click at [185, 96] on input "[URL][DOMAIN_NAME]" at bounding box center [185, 97] width 110 height 11
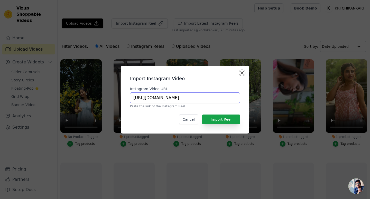
scroll to position [0, 0]
type input "[URL][DOMAIN_NAME]"
click at [212, 120] on button "Import Reel" at bounding box center [221, 120] width 38 height 10
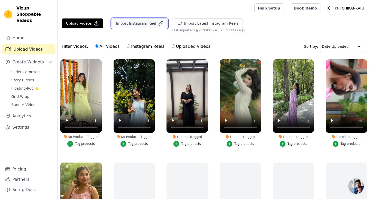
click at [122, 22] on button "Import Instagram Reel" at bounding box center [139, 23] width 56 height 10
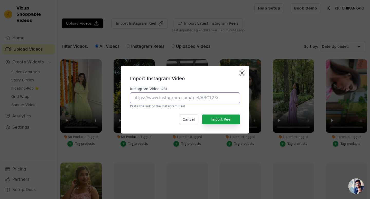
click at [156, 96] on input "Instagram Video URL" at bounding box center [185, 97] width 110 height 11
paste input "[URL][DOMAIN_NAME]"
click at [183, 99] on input "[URL][DOMAIN_NAME]" at bounding box center [185, 97] width 110 height 11
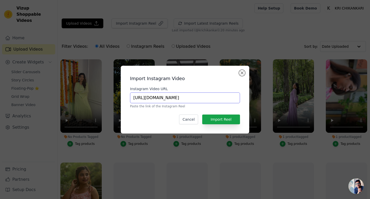
scroll to position [0, 0]
type input "[URL][DOMAIN_NAME]"
click at [213, 119] on button "Import Reel" at bounding box center [221, 120] width 38 height 10
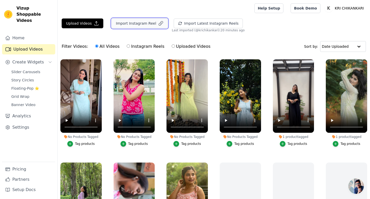
click at [148, 25] on button "Import Instagram Reel" at bounding box center [139, 23] width 56 height 10
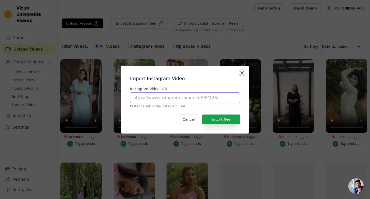
click at [178, 97] on input "Instagram Video URL" at bounding box center [185, 97] width 110 height 11
paste input "[URL][DOMAIN_NAME]"
click at [185, 97] on input "[URL][DOMAIN_NAME]" at bounding box center [185, 97] width 110 height 11
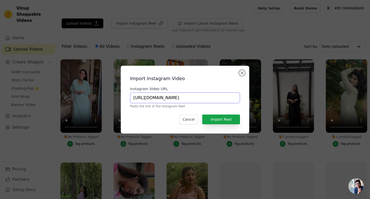
scroll to position [0, 0]
type input "[URL][DOMAIN_NAME]"
click at [228, 119] on button "Import Reel" at bounding box center [221, 120] width 38 height 10
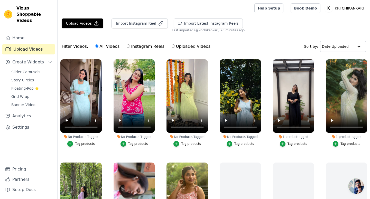
click at [242, 143] on div "Tag products" at bounding box center [244, 144] width 20 height 4
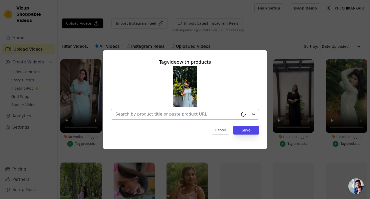
click at [188, 111] on div at bounding box center [176, 114] width 123 height 10
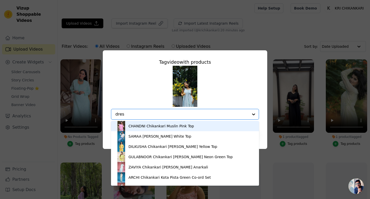
type input "dress"
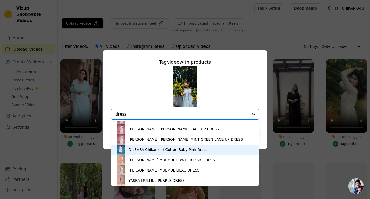
scroll to position [64, 0]
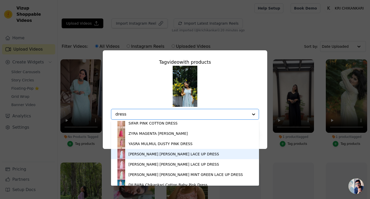
click at [164, 155] on div "[PERSON_NAME] [PERSON_NAME] LACE UP DRESS" at bounding box center [173, 154] width 90 height 5
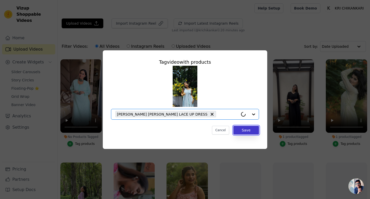
click at [253, 131] on button "Save" at bounding box center [246, 130] width 26 height 9
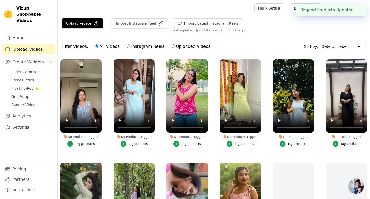
click at [183, 145] on div "Tag products" at bounding box center [191, 144] width 20 height 4
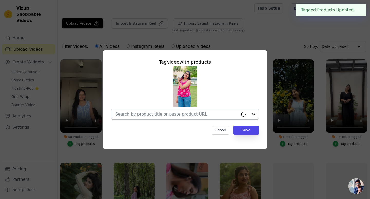
click at [181, 111] on div at bounding box center [176, 114] width 123 height 10
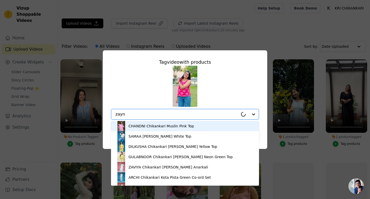
type input "zayna"
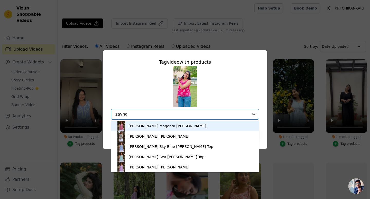
click at [157, 127] on div "[PERSON_NAME] Magenta [PERSON_NAME]" at bounding box center [167, 126] width 78 height 5
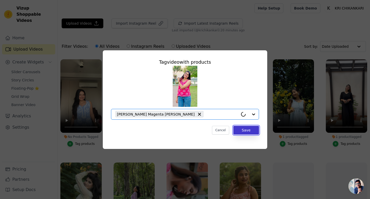
click at [248, 131] on button "Save" at bounding box center [246, 130] width 26 height 9
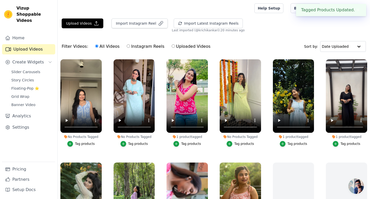
click at [87, 145] on div "Tag products" at bounding box center [85, 144] width 20 height 4
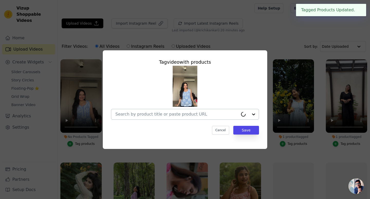
click at [158, 112] on input "No Products Tagged Tag video with products Cancel Save Tag products" at bounding box center [176, 114] width 123 height 5
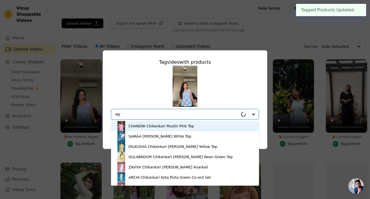
type input "a"
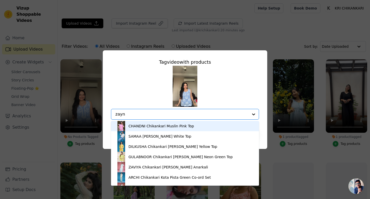
type input "zayna"
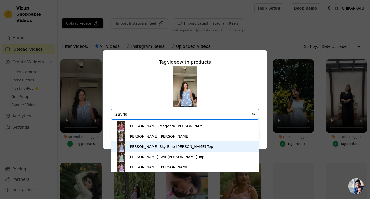
click at [156, 147] on div "[PERSON_NAME] Sky Blue [PERSON_NAME] Top" at bounding box center [170, 146] width 85 height 5
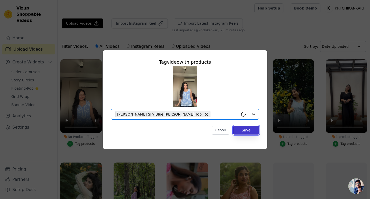
click at [242, 130] on button "Save" at bounding box center [246, 130] width 26 height 9
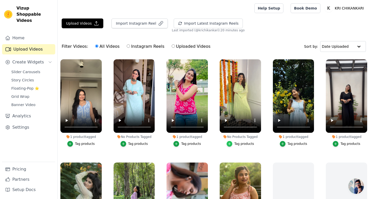
click at [230, 145] on icon "button" at bounding box center [230, 144] width 4 height 4
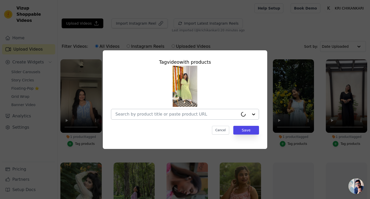
click at [190, 116] on input "No Products Tagged Tag video with products Cancel Save Tag products" at bounding box center [176, 114] width 123 height 5
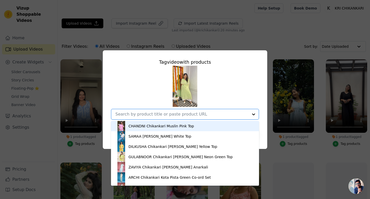
paste input "AAINA"
type input "AAINA"
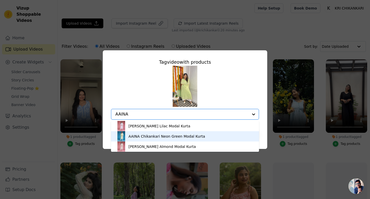
click at [178, 140] on div "AAINA Chikankari Neon Green Modal Kurta" at bounding box center [185, 136] width 138 height 10
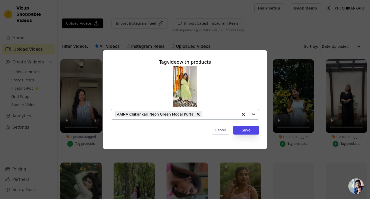
click at [244, 95] on div "AAINA Chikankari Neon Green Modal Kurta" at bounding box center [185, 93] width 148 height 54
click at [251, 134] on div "Tag video with products AAINA Chikankari Neon Green Modal Kurta Cancel Save" at bounding box center [185, 96] width 156 height 84
click at [254, 129] on button "Save" at bounding box center [246, 130] width 26 height 9
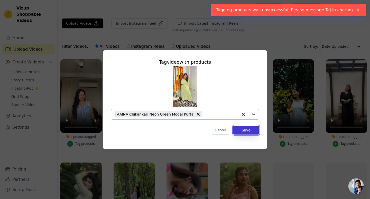
click at [251, 128] on button "Save" at bounding box center [246, 130] width 26 height 9
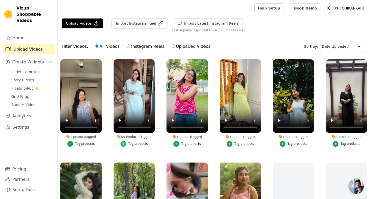
click at [124, 141] on div "button" at bounding box center [123, 144] width 6 height 6
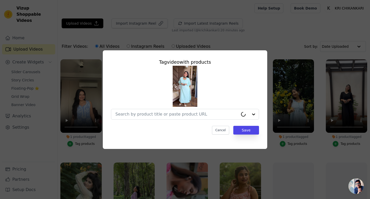
click at [173, 107] on div at bounding box center [185, 93] width 148 height 54
click at [171, 115] on input "No Products Tagged Tag video with products Cancel Save Tag products" at bounding box center [181, 114] width 133 height 5
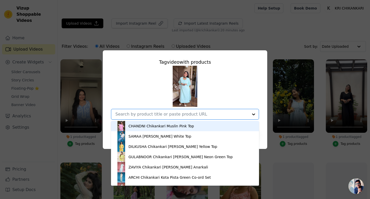
paste input "EILEEN"
type input "EILEEN"
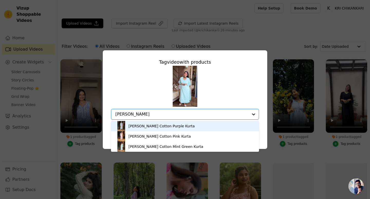
click at [183, 126] on div "EILEEN Chikankari Cotton Purple Kurta" at bounding box center [161, 126] width 66 height 5
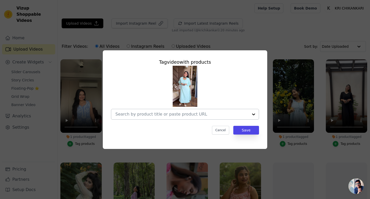
click at [179, 116] on input "No Products Tagged Tag video with products Cancel Save Tag products" at bounding box center [181, 114] width 133 height 5
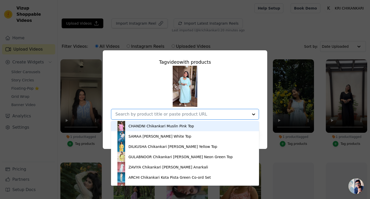
paste input "EILEEN"
type input "EILEEN"
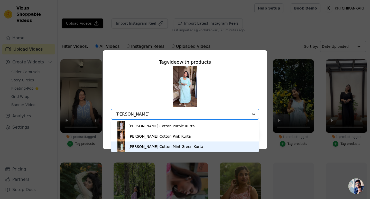
click at [169, 144] on div "[PERSON_NAME] Cotton Mint Green Kurta" at bounding box center [165, 146] width 75 height 5
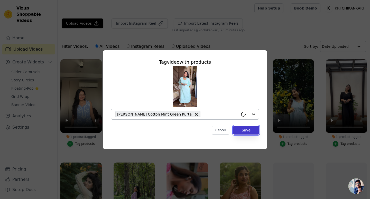
click at [250, 130] on button "Save" at bounding box center [246, 130] width 26 height 9
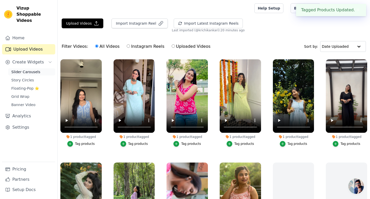
click at [27, 69] on span "Slider Carousels" at bounding box center [25, 71] width 29 height 5
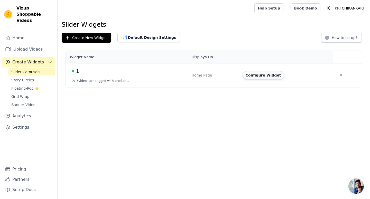
click at [259, 76] on button "Configure Widget" at bounding box center [264, 75] width 42 height 8
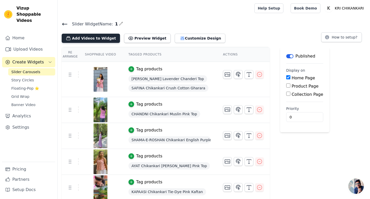
click at [91, 36] on button "Add Videos to Widget" at bounding box center [91, 38] width 58 height 9
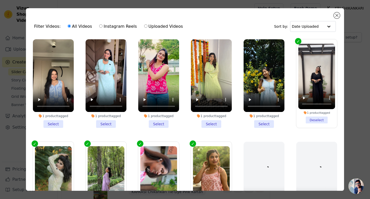
click at [61, 124] on li "1 product tagged Select" at bounding box center [53, 83] width 41 height 89
click at [0, 0] on input "1 product tagged Select" at bounding box center [0, 0] width 0 height 0
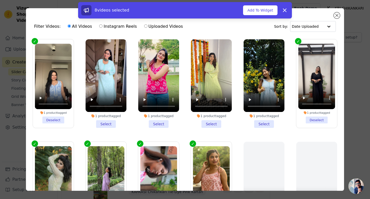
click at [101, 122] on li "1 product tagged Select" at bounding box center [106, 83] width 41 height 89
click at [0, 0] on input "1 product tagged Select" at bounding box center [0, 0] width 0 height 0
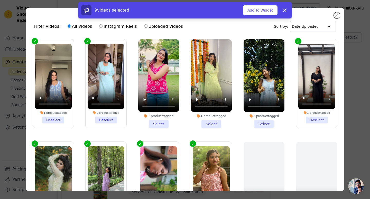
click at [156, 123] on li "1 product tagged Select" at bounding box center [158, 83] width 41 height 89
click at [0, 0] on input "1 product tagged Select" at bounding box center [0, 0] width 0 height 0
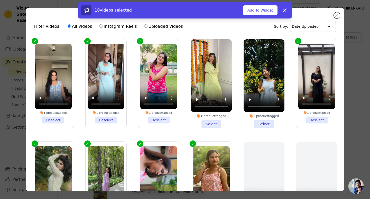
click at [215, 126] on li "1 product tagged Select" at bounding box center [211, 83] width 41 height 89
click at [0, 0] on input "1 product tagged Select" at bounding box center [0, 0] width 0 height 0
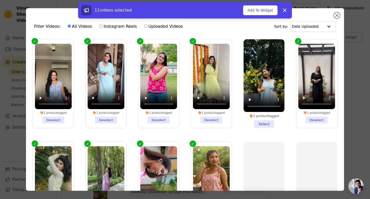
click at [266, 123] on li "1 product tagged Select" at bounding box center [264, 83] width 41 height 89
click at [0, 0] on input "1 product tagged Select" at bounding box center [0, 0] width 0 height 0
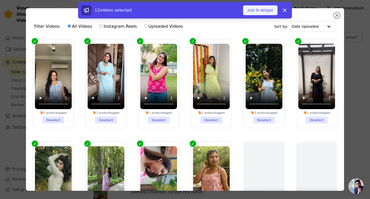
click at [263, 9] on button "Add To Widget" at bounding box center [260, 10] width 34 height 10
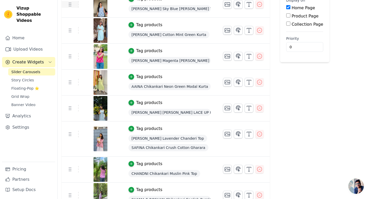
scroll to position [79, 0]
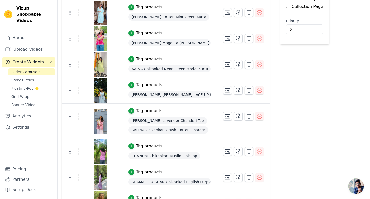
drag, startPoint x: 71, startPoint y: 75, endPoint x: 71, endPoint y: 146, distance: 71.9
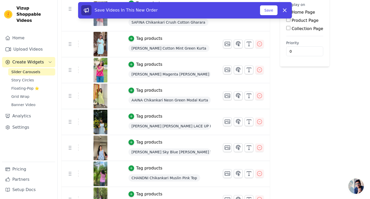
scroll to position [54, 0]
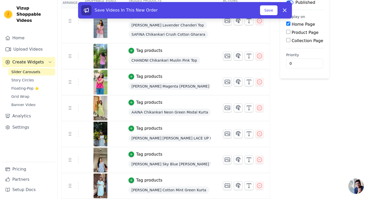
drag, startPoint x: 71, startPoint y: 57, endPoint x: 95, endPoint y: 154, distance: 100.4
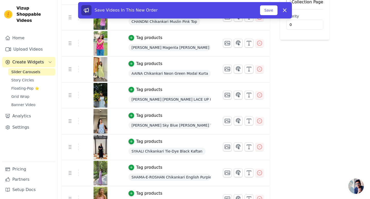
scroll to position [0, 0]
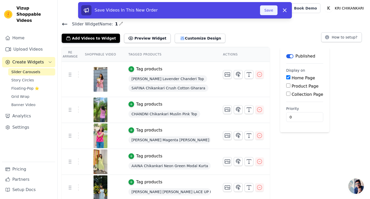
click at [262, 13] on button "Save" at bounding box center [268, 10] width 17 height 10
click at [266, 12] on button "Save" at bounding box center [268, 10] width 17 height 10
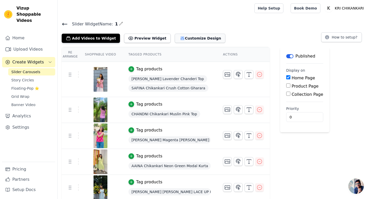
click at [189, 41] on button "Customize Design" at bounding box center [200, 38] width 51 height 9
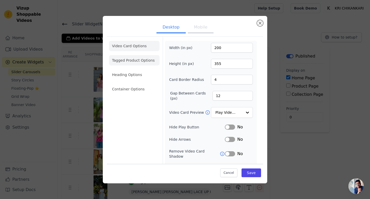
click at [144, 63] on li "Tagged Product Options" at bounding box center [134, 60] width 51 height 10
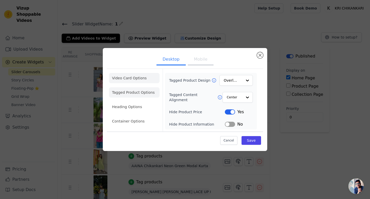
click at [138, 78] on li "Video Card Options" at bounding box center [134, 78] width 51 height 10
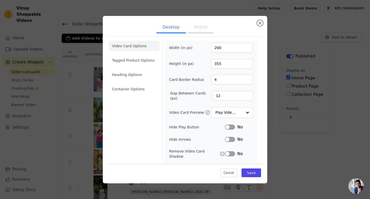
scroll to position [32, 0]
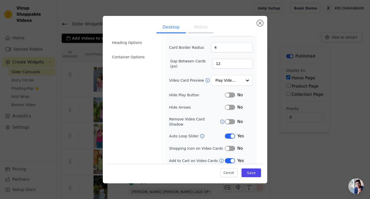
click at [230, 158] on button "Label" at bounding box center [230, 160] width 10 height 5
click at [250, 172] on button "Save" at bounding box center [251, 173] width 20 height 9
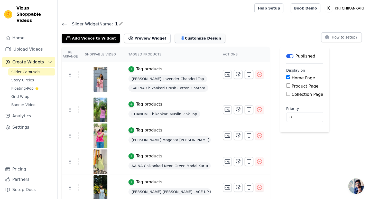
click at [175, 39] on button "Customize Design" at bounding box center [200, 38] width 51 height 9
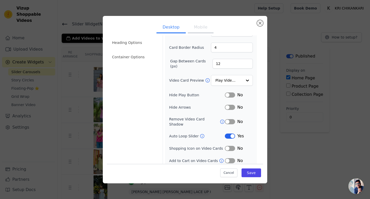
scroll to position [0, 0]
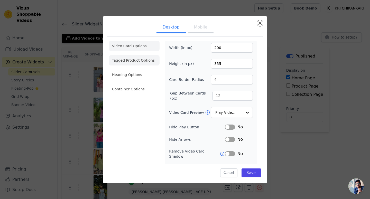
click at [129, 58] on li "Tagged Product Options" at bounding box center [134, 60] width 51 height 10
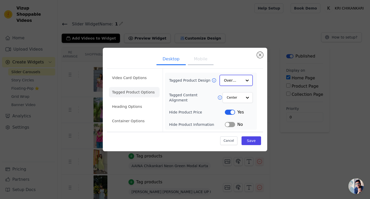
click at [227, 78] on input "Tagged Product Design" at bounding box center [233, 80] width 18 height 10
click at [234, 95] on div "Card" at bounding box center [235, 92] width 33 height 11
click at [243, 97] on div at bounding box center [247, 97] width 10 height 10
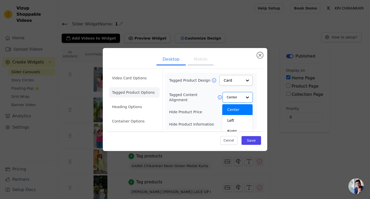
click at [256, 111] on div "Tagged Product Design Card Tagged Content Alignment Center Left Right Option Ce…" at bounding box center [211, 101] width 92 height 57
click at [230, 110] on button "Label" at bounding box center [230, 111] width 10 height 5
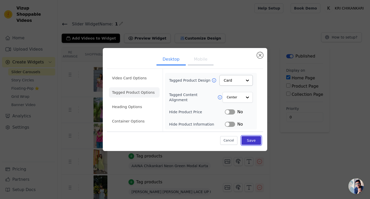
click at [247, 140] on button "Save" at bounding box center [251, 140] width 20 height 9
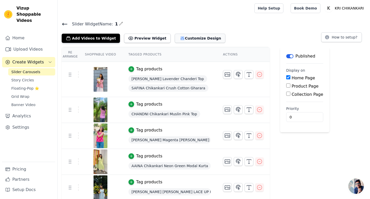
click at [175, 37] on button "Customize Design" at bounding box center [200, 38] width 51 height 9
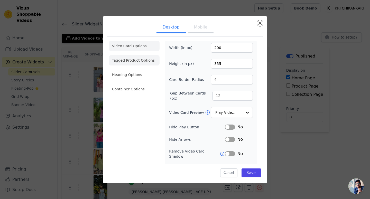
click at [141, 64] on li "Tagged Product Options" at bounding box center [134, 60] width 51 height 10
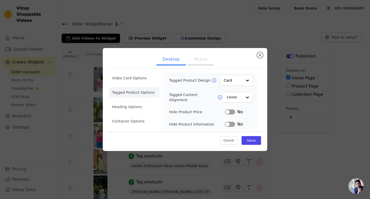
click at [230, 112] on button "Label" at bounding box center [230, 111] width 10 height 5
click at [254, 141] on button "Save" at bounding box center [251, 140] width 20 height 9
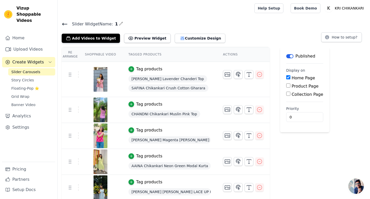
click at [60, 23] on div "Slider Widget Name: 1 Add Videos to Widget Preview Widget Customize Design How …" at bounding box center [214, 32] width 312 height 22
click at [29, 44] on link "Upload Videos" at bounding box center [28, 49] width 53 height 10
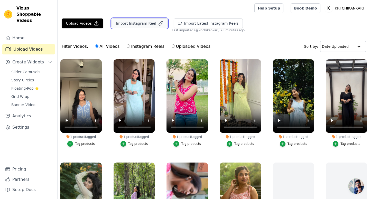
click at [150, 25] on button "Import Instagram Reel" at bounding box center [139, 23] width 56 height 10
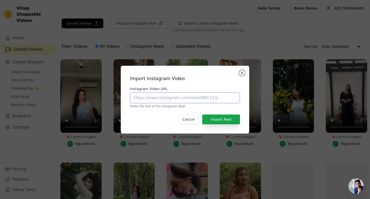
click at [188, 96] on input "Instagram Video URL" at bounding box center [185, 97] width 110 height 11
paste input "https://www.instagram.com/priyankas_lifestyle_/reel/DMSy-acKQX9/"
click at [186, 99] on input "https://www.instagram.com/priyankas_lifestyle_/reel/DMSy-acKQX9/" at bounding box center [185, 97] width 110 height 11
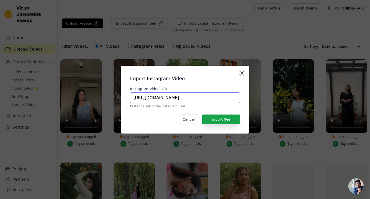
scroll to position [0, 0]
type input "https://www.instagram.com/reel/DMSy-acKQX9/"
click at [211, 123] on button "Import Reel" at bounding box center [221, 120] width 38 height 10
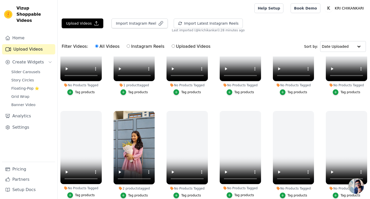
scroll to position [268, 0]
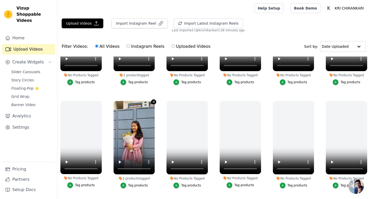
click at [153, 102] on icon "button" at bounding box center [154, 102] width 4 height 4
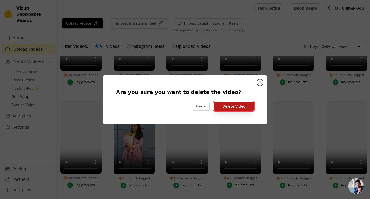
click at [225, 104] on button "Delete Video" at bounding box center [234, 106] width 40 height 9
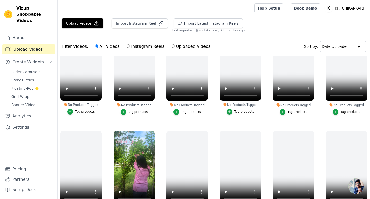
scroll to position [52, 0]
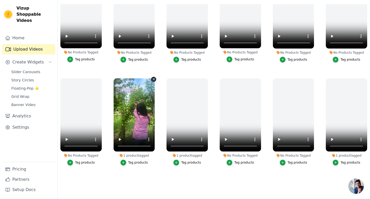
click at [152, 80] on icon "button" at bounding box center [154, 79] width 4 height 4
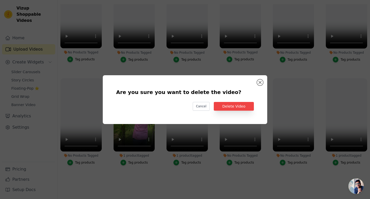
scroll to position [0, 0]
click at [238, 106] on button "Delete Video" at bounding box center [234, 106] width 40 height 9
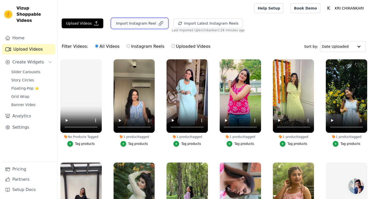
click at [146, 26] on button "Import Instagram Reel" at bounding box center [139, 23] width 56 height 10
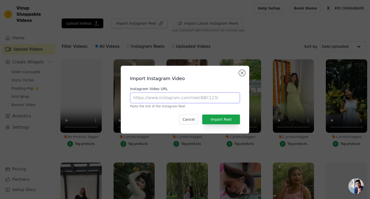
click at [166, 95] on input "Instagram Video URL" at bounding box center [185, 97] width 110 height 11
paste input "https://www.instagram.com/sachiraj12/reel/DNnjqY6TDIM/"
click at [192, 99] on input "https://www.instagram.com/sachiraj12/reel/DNnjqY6TDIM/" at bounding box center [185, 97] width 110 height 11
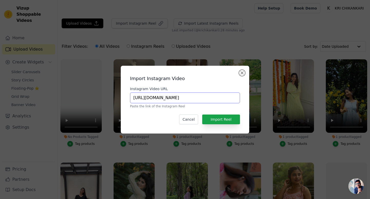
scroll to position [0, 0]
type input "https://www.instagram.com/reel/DNnjqY6TDIM/"
click at [211, 120] on button "Import Reel" at bounding box center [221, 120] width 38 height 10
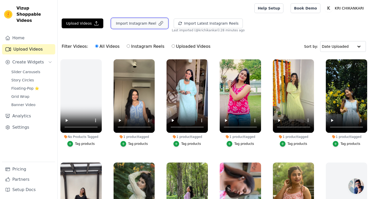
click at [154, 24] on button "Import Instagram Reel" at bounding box center [139, 23] width 56 height 10
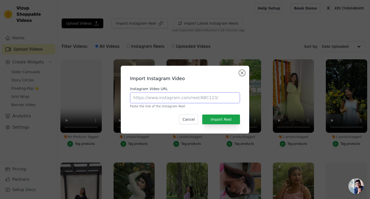
click at [164, 95] on input "Instagram Video URL" at bounding box center [185, 97] width 110 height 11
paste input "https://www.instagram.com/ugcwithraman/reel/DOfoEqyk9bv/"
click at [188, 99] on input "https://www.instagram.com/ugcwithraman/reel/DOfoEqyk9bv/" at bounding box center [185, 97] width 110 height 11
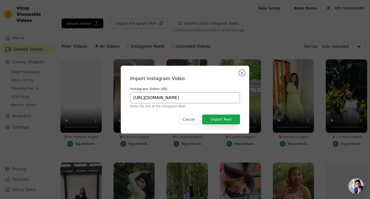
scroll to position [0, 0]
type input "[URL][DOMAIN_NAME]"
click at [214, 117] on button "Import Reel" at bounding box center [221, 120] width 38 height 10
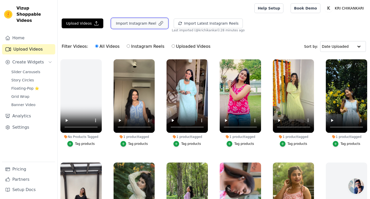
click at [134, 24] on button "Import Instagram Reel" at bounding box center [139, 23] width 56 height 10
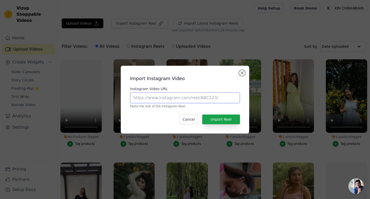
click at [160, 92] on input "Instagram Video URL" at bounding box center [185, 97] width 110 height 11
paste input "https://www.instagram.com/reel/DNnjqY6TDIM/"
type input "https://www.instagram.com/reel/DNnjqY6TDIM/"
click at [225, 125] on div "Import Instagram Video Instagram Video URL https://www.instagram.com/reel/DNnjq…" at bounding box center [185, 100] width 120 height 60
click at [227, 124] on button "Import Reel" at bounding box center [221, 120] width 38 height 10
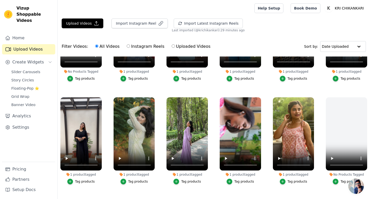
scroll to position [45, 0]
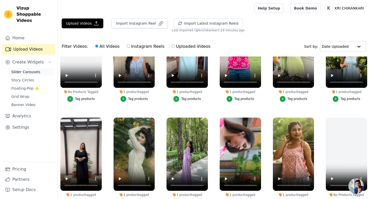
click at [29, 69] on span "Slider Carousels" at bounding box center [25, 71] width 29 height 5
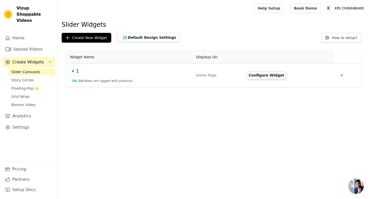
click at [264, 78] on button "Configure Widget" at bounding box center [267, 75] width 42 height 8
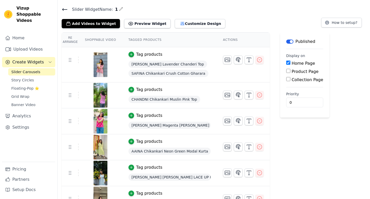
scroll to position [15, 0]
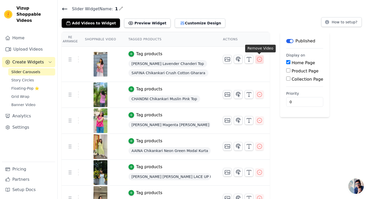
click at [257, 58] on icon "button" at bounding box center [259, 59] width 5 height 5
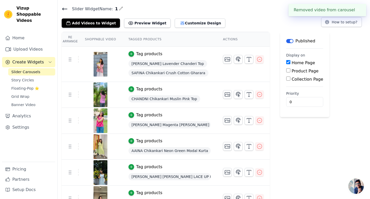
scroll to position [0, 0]
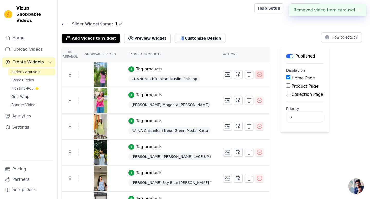
click at [260, 76] on icon "button" at bounding box center [259, 74] width 6 height 6
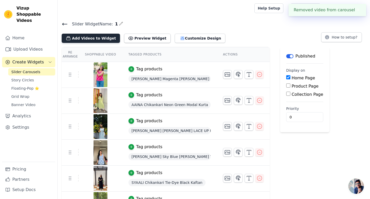
click at [106, 40] on button "Add Videos to Widget" at bounding box center [91, 38] width 58 height 9
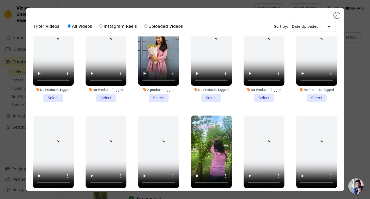
scroll to position [334, 0]
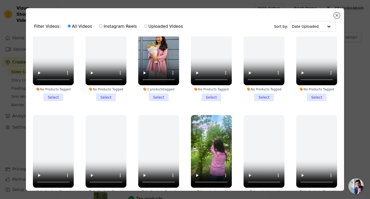
click at [156, 97] on li "2 products tagged Select" at bounding box center [158, 57] width 41 height 89
click at [0, 0] on input "2 products tagged Select" at bounding box center [0, 0] width 0 height 0
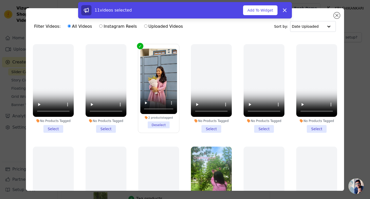
scroll to position [367, 0]
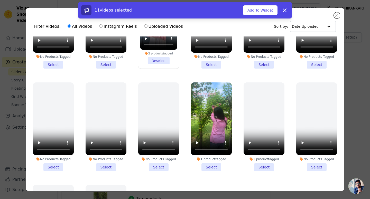
click at [207, 165] on li "1 product tagged Select" at bounding box center [211, 126] width 41 height 89
click at [0, 0] on input "1 product tagged Select" at bounding box center [0, 0] width 0 height 0
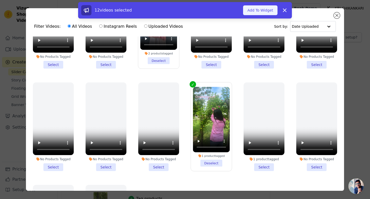
click at [265, 12] on button "Add To Widget" at bounding box center [260, 10] width 34 height 10
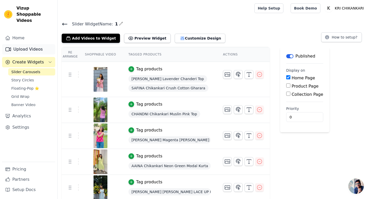
click at [30, 46] on link "Upload Videos" at bounding box center [28, 49] width 53 height 10
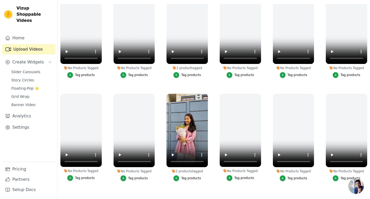
scroll to position [256, 0]
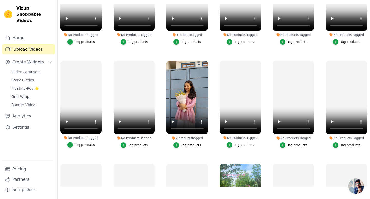
click at [208, 62] on div "2 products tagged Tag products" at bounding box center [187, 105] width 47 height 95
click at [206, 62] on icon "button" at bounding box center [207, 62] width 4 height 4
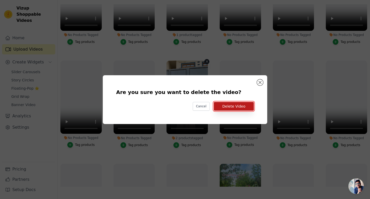
click at [230, 106] on button "Delete Video" at bounding box center [234, 106] width 40 height 9
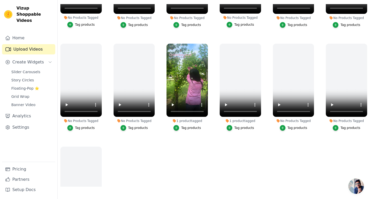
scroll to position [380, 0]
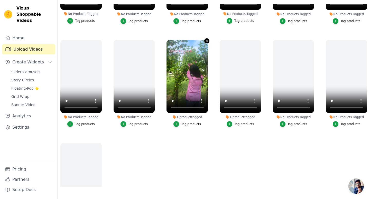
click at [206, 40] on icon "button" at bounding box center [207, 41] width 4 height 4
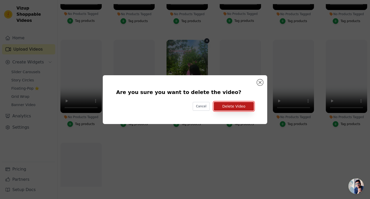
click at [239, 107] on button "Delete Video" at bounding box center [234, 106] width 40 height 9
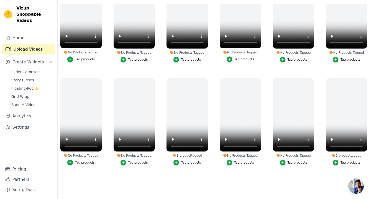
scroll to position [341, 0]
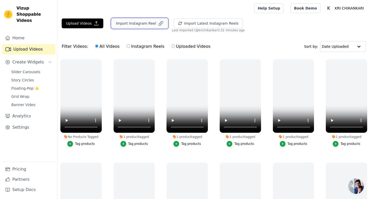
click at [150, 22] on button "Import Instagram Reel" at bounding box center [139, 23] width 56 height 10
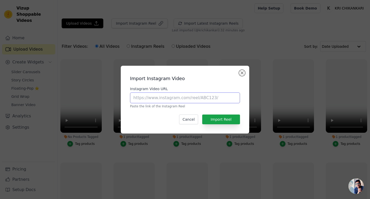
click at [163, 97] on input "Instagram Video URL" at bounding box center [185, 97] width 110 height 11
paste input "https://www.instagram.com/reel/DNnjqY6TDIM/"
type input "https://www.instagram.com/reel/DNnjqY6TDIM/"
click at [230, 119] on button "Import Reel" at bounding box center [221, 120] width 38 height 10
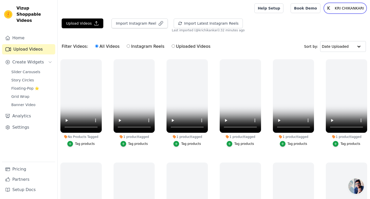
click at [340, 7] on p "KRI CHIKANKARI" at bounding box center [349, 8] width 33 height 9
click at [329, 22] on link "Settings" at bounding box center [341, 21] width 49 height 9
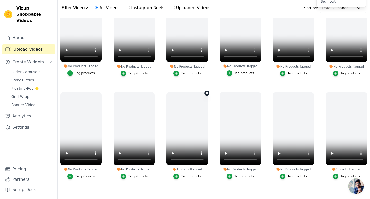
scroll to position [52, 0]
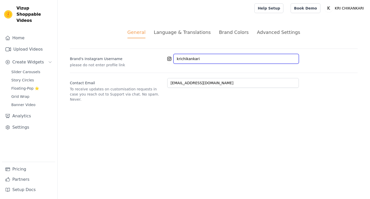
click at [214, 57] on input "krichikankari" at bounding box center [235, 59] width 125 height 10
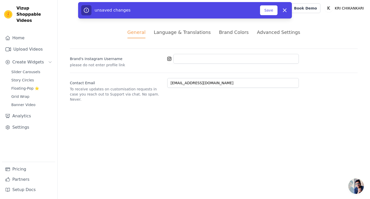
click at [210, 104] on div "General Language & Translations Brand Colors Advanced Settings unsaved changes …" at bounding box center [214, 65] width 312 height 98
click at [264, 15] on div "unsaved changes Save Dismiss" at bounding box center [185, 10] width 214 height 16
click at [266, 13] on button "Save" at bounding box center [268, 10] width 17 height 10
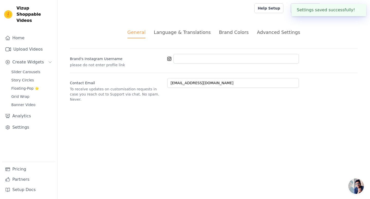
click at [272, 35] on div "Advanced Settings" at bounding box center [278, 32] width 43 height 7
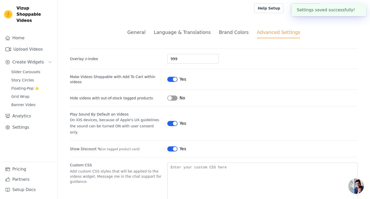
scroll to position [11, 0]
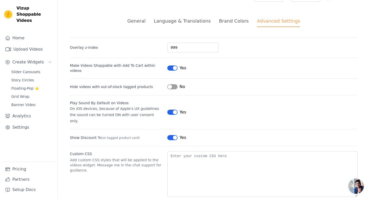
click at [176, 84] on button "Label" at bounding box center [172, 86] width 10 height 5
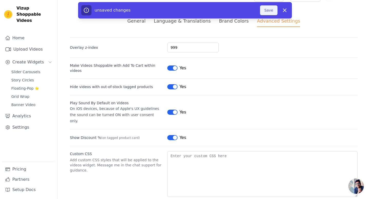
click at [267, 10] on button "Save" at bounding box center [268, 10] width 17 height 10
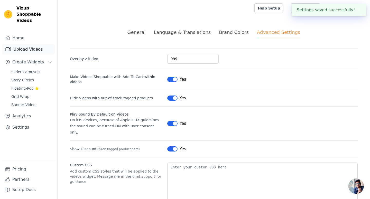
click at [33, 44] on link "Upload Videos" at bounding box center [28, 49] width 53 height 10
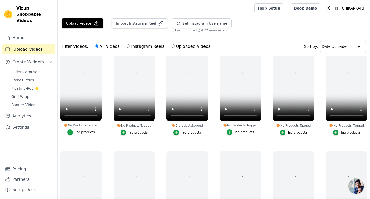
scroll to position [301, 0]
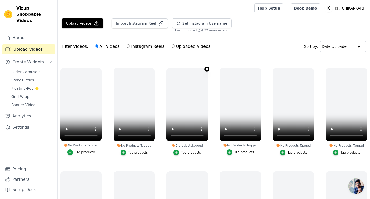
click at [207, 67] on icon "button" at bounding box center [207, 69] width 4 height 4
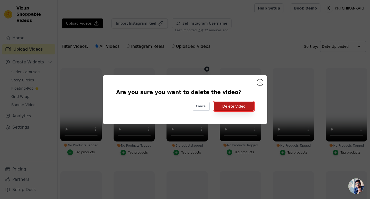
click at [225, 103] on button "Delete Video" at bounding box center [234, 106] width 40 height 9
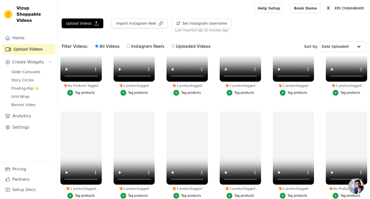
scroll to position [0, 0]
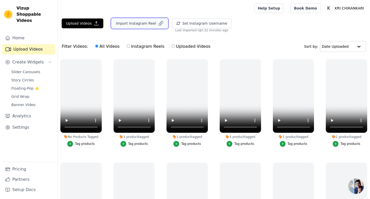
click at [140, 27] on button "Import Instagram Reel" at bounding box center [139, 23] width 56 height 10
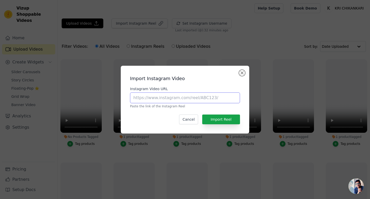
click at [170, 96] on input "Instagram Video URL" at bounding box center [185, 97] width 110 height 11
paste input "[URL][DOMAIN_NAME]"
type input "[URL][DOMAIN_NAME]"
click at [208, 117] on button "Import Reel" at bounding box center [221, 120] width 38 height 10
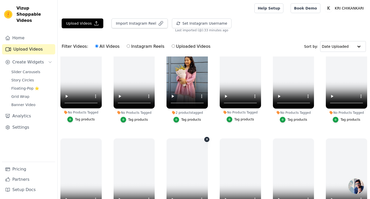
scroll to position [314, 0]
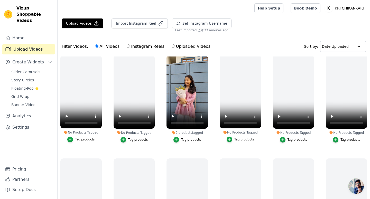
click at [190, 139] on div "Tag products" at bounding box center [191, 140] width 20 height 4
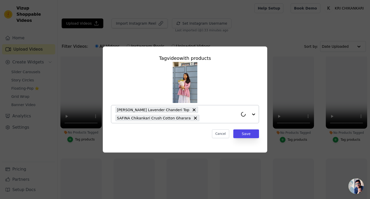
click at [192, 109] on icon at bounding box center [193, 109] width 3 height 3
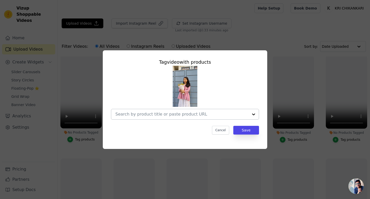
click at [237, 125] on div "Tag video with products Cancel Save" at bounding box center [185, 96] width 156 height 84
click at [241, 130] on button "Save" at bounding box center [246, 130] width 26 height 9
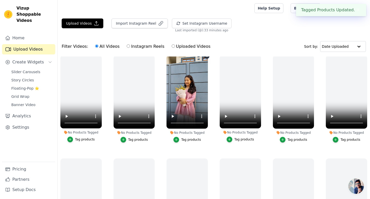
scroll to position [266, 0]
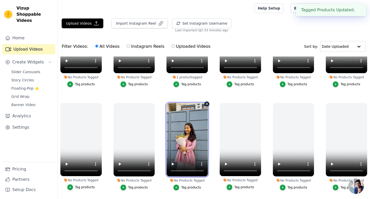
click at [205, 106] on video at bounding box center [186, 139] width 41 height 73
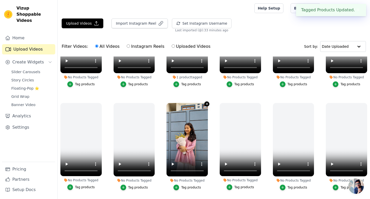
click at [207, 105] on icon "button" at bounding box center [207, 104] width 4 height 4
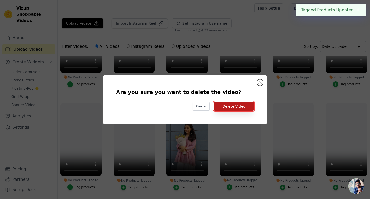
click at [239, 104] on button "Delete Video" at bounding box center [234, 106] width 40 height 9
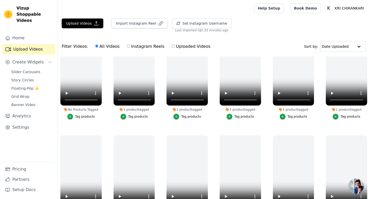
scroll to position [0, 0]
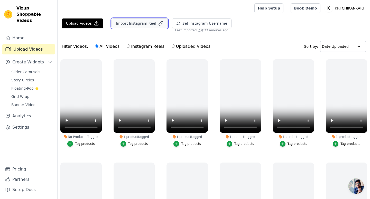
click at [155, 26] on button "Import Instagram Reel" at bounding box center [139, 23] width 56 height 10
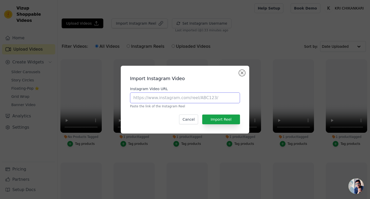
click at [172, 97] on input "Instagram Video URL" at bounding box center [185, 97] width 110 height 11
paste input "[URL][DOMAIN_NAME]"
type input "[URL][DOMAIN_NAME]"
click at [224, 124] on button "Import Reel" at bounding box center [221, 120] width 38 height 10
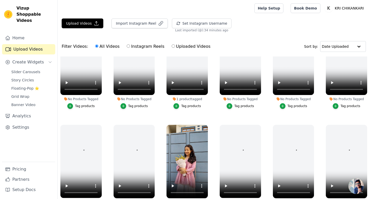
scroll to position [245, 0]
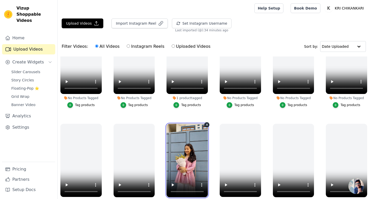
click at [187, 151] on video at bounding box center [186, 160] width 41 height 73
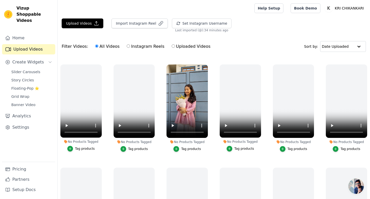
click at [196, 148] on div "Tag products" at bounding box center [191, 149] width 20 height 4
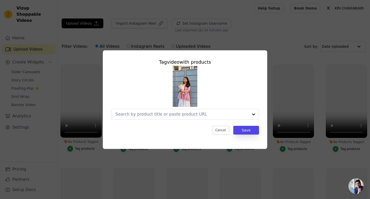
click at [224, 120] on div "Tag video with products Cancel Save" at bounding box center [185, 96] width 156 height 84
click at [226, 117] on div at bounding box center [181, 114] width 133 height 10
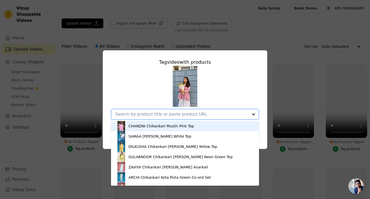
paste input "SAFINA"
type input "SAFINA"
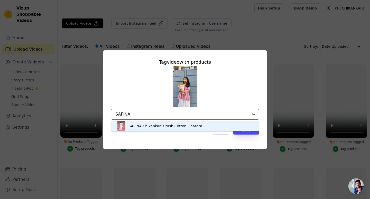
click at [179, 126] on div "SAFINA Chikankari Crush Cotton Gharara" at bounding box center [165, 126] width 74 height 5
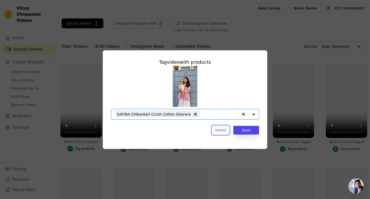
click at [219, 127] on button "Cancel" at bounding box center [220, 130] width 17 height 9
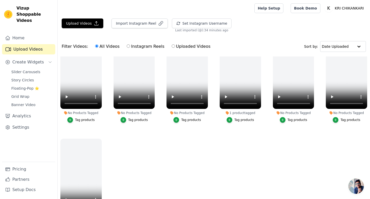
scroll to position [304, 0]
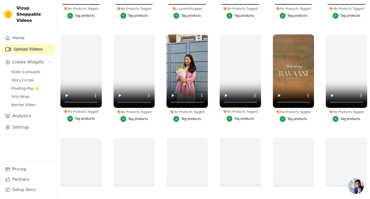
scroll to position [291, 0]
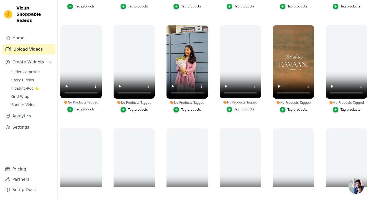
click at [194, 109] on div "Tag products" at bounding box center [191, 110] width 20 height 4
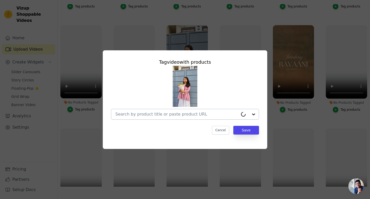
click at [183, 111] on div at bounding box center [176, 114] width 123 height 10
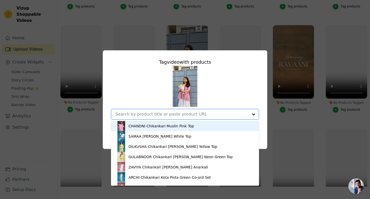
paste input "ZAHIRA"
type input "ZAHIRA"
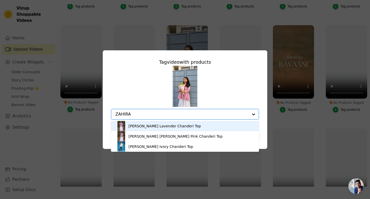
click at [153, 125] on div "[PERSON_NAME] Lavender Chanderi Top" at bounding box center [164, 126] width 72 height 5
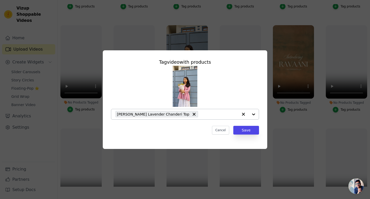
click at [212, 114] on input "No Products Tagged Tag video with products [PERSON_NAME] Lavender Chanderi Top …" at bounding box center [220, 114] width 38 height 5
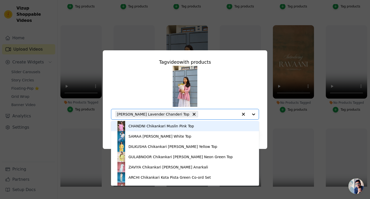
click at [177, 114] on span "[PERSON_NAME] Lavender Chanderi Top" at bounding box center [153, 114] width 72 height 6
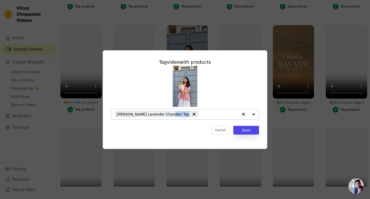
click at [177, 114] on span "[PERSON_NAME] Lavender Chanderi Top" at bounding box center [153, 114] width 72 height 6
click at [184, 115] on input "No Products Tagged Tag video with products Option undefined, selected. Select i…" at bounding box center [181, 114] width 133 height 5
paste input "ZAHIRA"
type input "ZAHIRA"
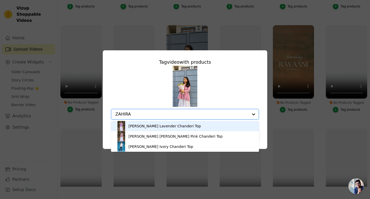
click at [177, 124] on div "[PERSON_NAME] Lavender Chanderi Top" at bounding box center [164, 126] width 72 height 5
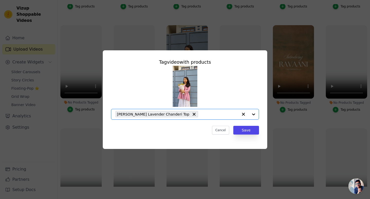
paste input "SAFINA"
type input "SAFINA"
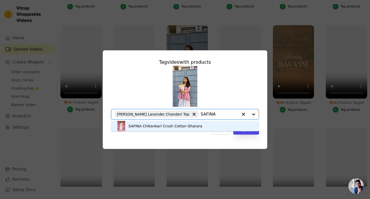
click at [180, 126] on div "SAFINA Chikankari Crush Cotton Gharara" at bounding box center [165, 126] width 74 height 5
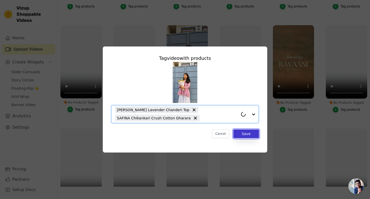
click at [250, 132] on button "Save" at bounding box center [246, 133] width 26 height 9
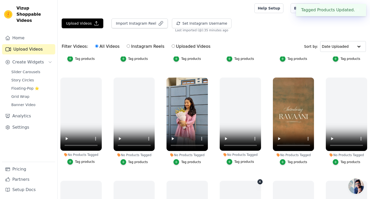
scroll to position [52, 0]
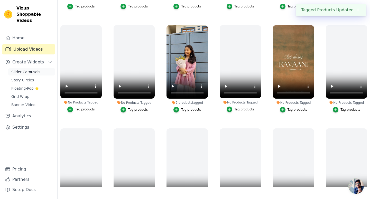
click at [28, 69] on span "Slider Carousels" at bounding box center [25, 71] width 29 height 5
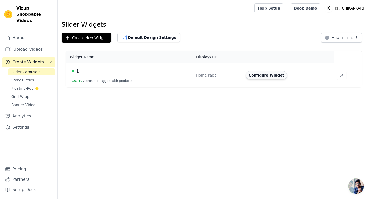
click at [256, 77] on button "Configure Widget" at bounding box center [267, 75] width 42 height 8
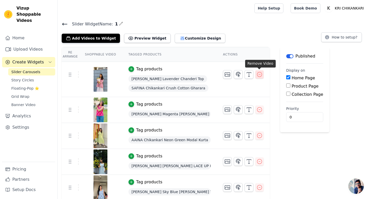
click at [258, 74] on icon "button" at bounding box center [259, 74] width 6 height 6
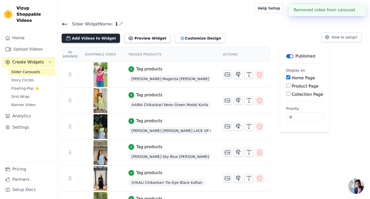
click at [91, 38] on button "Add Videos to Widget" at bounding box center [91, 38] width 58 height 9
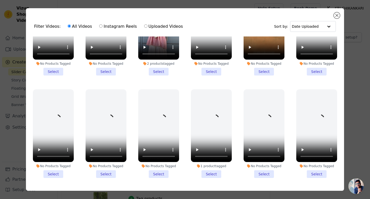
scroll to position [363, 0]
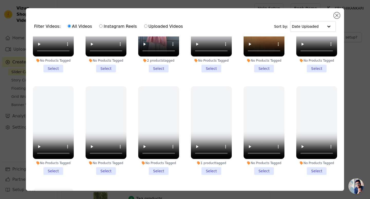
click at [157, 68] on li "2 products tagged Select" at bounding box center [158, 28] width 41 height 89
click at [0, 0] on input "2 products tagged Select" at bounding box center [0, 0] width 0 height 0
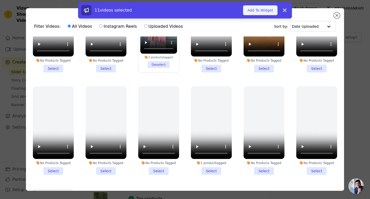
click at [265, 8] on button "Add To Widget" at bounding box center [260, 10] width 34 height 10
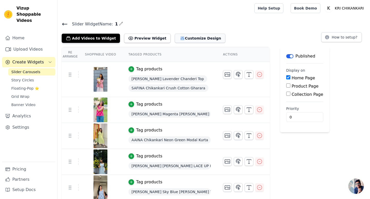
click at [185, 38] on button "Customize Design" at bounding box center [200, 38] width 51 height 9
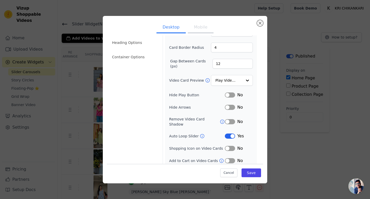
scroll to position [0, 0]
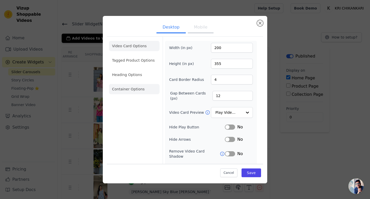
click at [129, 88] on li "Container Options" at bounding box center [134, 89] width 51 height 10
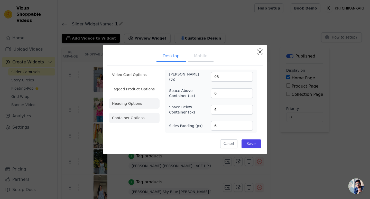
click at [131, 105] on li "Heading Options" at bounding box center [134, 103] width 51 height 10
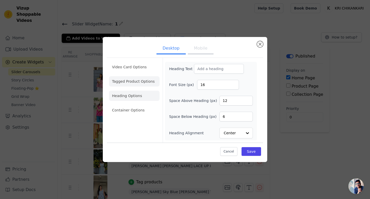
click at [130, 83] on li "Tagged Product Options" at bounding box center [134, 81] width 51 height 10
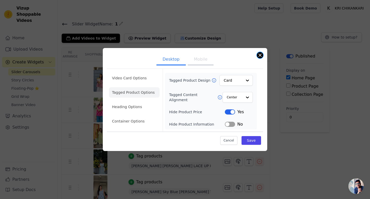
click at [259, 56] on button "Close modal" at bounding box center [260, 55] width 6 height 6
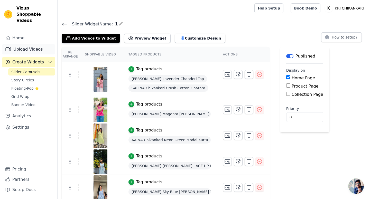
click at [30, 44] on link "Upload Videos" at bounding box center [28, 49] width 53 height 10
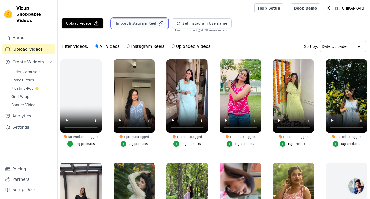
click at [141, 24] on button "Import Instagram Reel" at bounding box center [139, 23] width 56 height 10
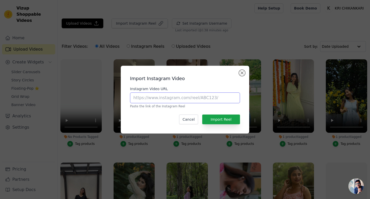
click at [179, 100] on input "Instagram Video URL" at bounding box center [185, 97] width 110 height 11
paste input "[URL][DOMAIN_NAME]"
type input "[URL][DOMAIN_NAME]"
click at [218, 116] on button "Import Reel" at bounding box center [221, 120] width 38 height 10
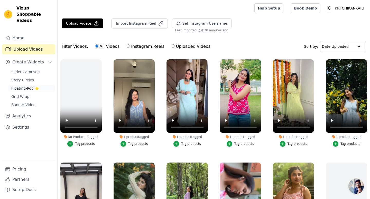
click at [21, 86] on span "Floating-Pop ⭐" at bounding box center [25, 88] width 28 height 5
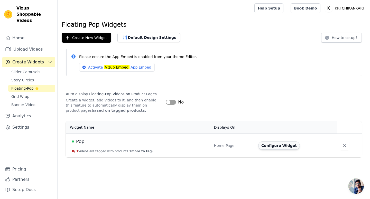
click at [275, 144] on button "Configure Widget" at bounding box center [279, 146] width 42 height 8
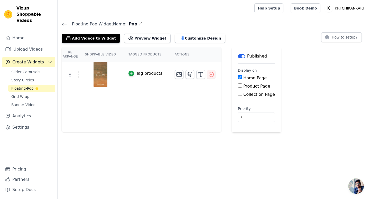
click at [241, 85] on div "Product Page" at bounding box center [256, 86] width 37 height 6
click at [240, 88] on div "Product Page" at bounding box center [256, 86] width 37 height 6
click at [238, 93] on input "Collection Page" at bounding box center [240, 94] width 4 height 4
checkbox input "true"
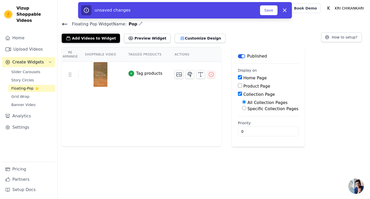
click at [238, 86] on input "Product Page" at bounding box center [240, 85] width 4 height 4
checkbox input "true"
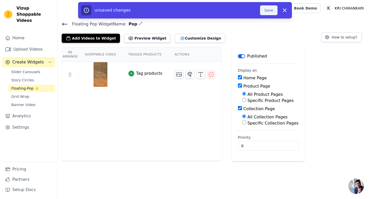
click at [268, 12] on button "Save" at bounding box center [268, 10] width 17 height 10
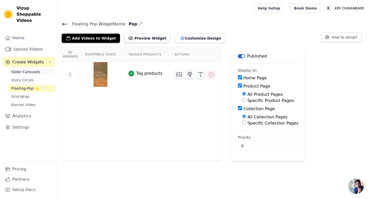
click at [32, 69] on span "Slider Carousels" at bounding box center [25, 71] width 29 height 5
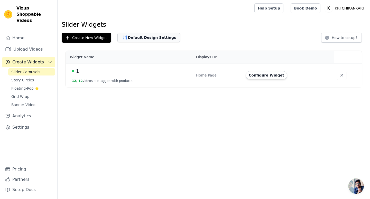
click at [166, 40] on button "Default Design Settings" at bounding box center [148, 37] width 63 height 9
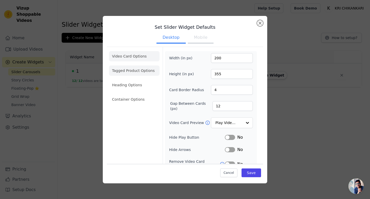
click at [142, 73] on li "Tagged Product Options" at bounding box center [134, 71] width 51 height 10
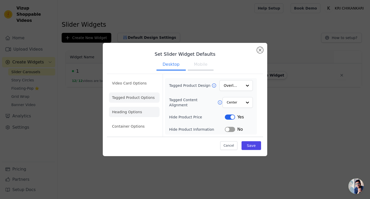
click at [142, 111] on li "Heading Options" at bounding box center [134, 112] width 51 height 10
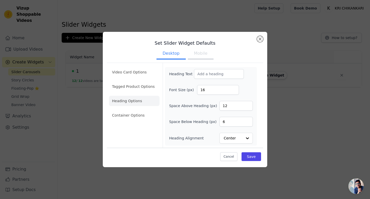
click at [138, 127] on div "Video Card Options Tagged Product Options Heading Options Container Options" at bounding box center [134, 105] width 51 height 85
click at [142, 118] on li "Container Options" at bounding box center [134, 115] width 51 height 10
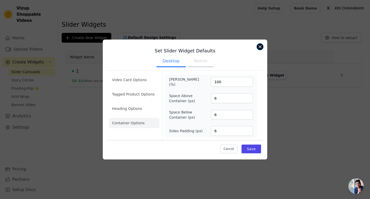
click at [259, 45] on button "Close modal" at bounding box center [260, 47] width 6 height 6
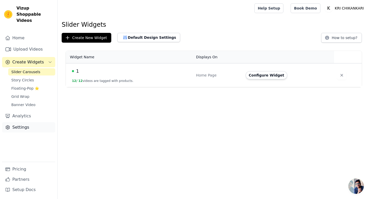
click at [27, 122] on link "Settings" at bounding box center [28, 127] width 53 height 10
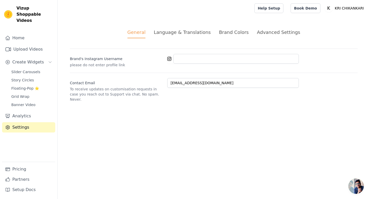
click at [273, 34] on div "Advanced Settings" at bounding box center [278, 32] width 43 height 7
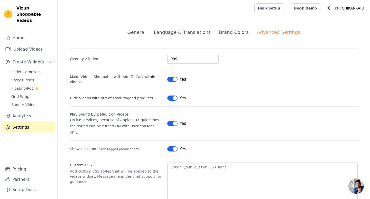
scroll to position [11, 0]
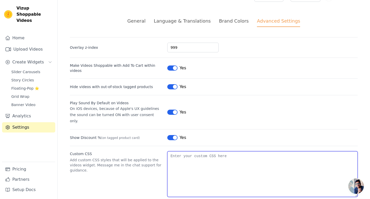
click at [221, 151] on textarea "Custom CSS" at bounding box center [262, 174] width 190 height 46
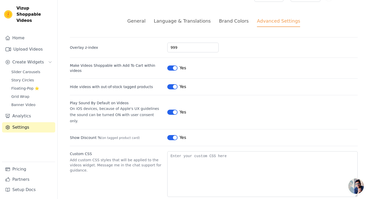
click at [233, 26] on li "Brand Colors" at bounding box center [234, 22] width 30 height 10
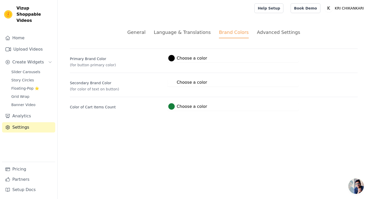
scroll to position [0, 0]
click at [204, 35] on div "Language & Translations" at bounding box center [182, 32] width 57 height 7
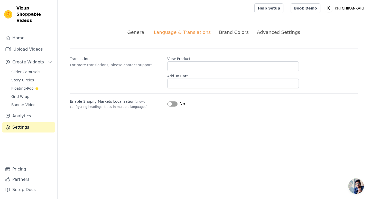
click at [145, 33] on div "General" at bounding box center [136, 32] width 18 height 7
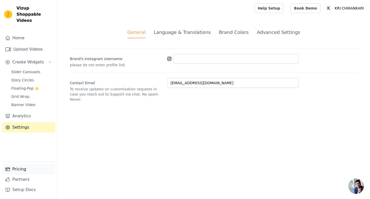
click at [23, 170] on link "Pricing" at bounding box center [28, 169] width 53 height 10
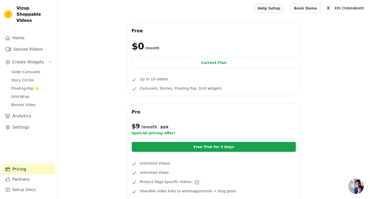
click at [276, 10] on link "Help Setup" at bounding box center [268, 8] width 29 height 10
click at [32, 123] on link "Settings" at bounding box center [28, 127] width 53 height 10
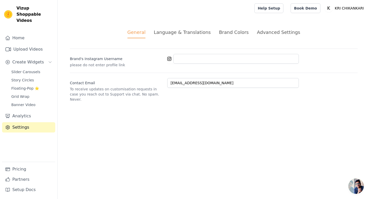
click at [190, 27] on div "General Language & Translations Brand Colors Advanced Settings unsaved changes …" at bounding box center [214, 65] width 312 height 98
click at [202, 33] on div "Language & Translations" at bounding box center [182, 32] width 57 height 7
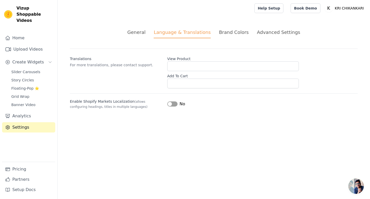
click at [230, 33] on div "Brand Colors" at bounding box center [234, 32] width 30 height 7
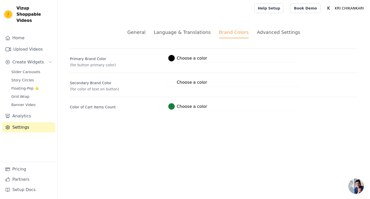
click at [262, 33] on div "Advanced Settings" at bounding box center [278, 32] width 43 height 7
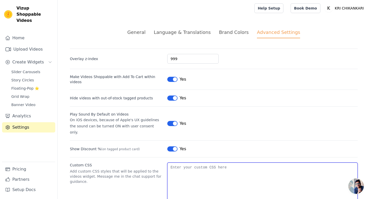
click at [196, 163] on textarea "Custom CSS" at bounding box center [262, 186] width 190 height 46
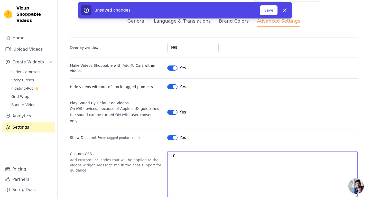
type textarea "."
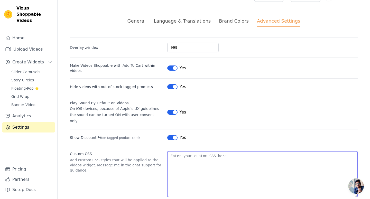
click at [216, 152] on textarea "Custom CSS" at bounding box center [262, 174] width 190 height 46
paste textarea "#app { font-family: 'Poppins', sans-serif !important; }"
type textarea "#app { font-family: 'Poppins', sans-serif !important; }"
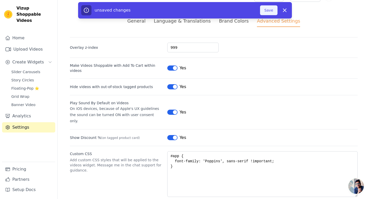
click at [272, 11] on button "Save" at bounding box center [268, 10] width 17 height 10
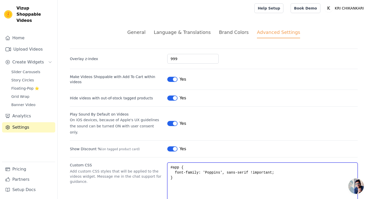
click at [195, 163] on textarea "#app { font-family: 'Poppins', sans-serif !important; }" at bounding box center [262, 186] width 190 height 46
click at [222, 163] on textarea "#app { font-family: 'Poppins', sans-serif !important; }" at bounding box center [262, 186] width 190 height 46
paste textarea ".product-title { font-family: 'Cormorant',"
type textarea ".product-title { font-family: 'Cormorant', serif !important; }"
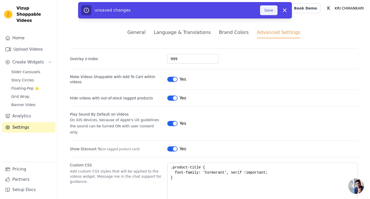
click at [277, 6] on button "Save" at bounding box center [268, 10] width 17 height 10
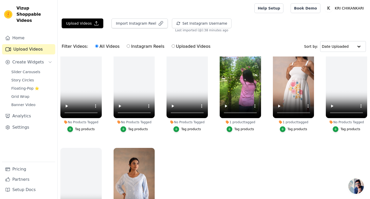
scroll to position [431, 0]
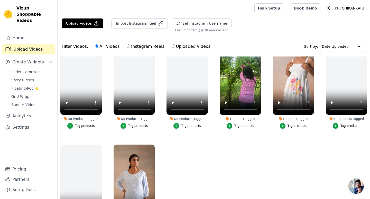
click at [239, 127] on div "Tag products" at bounding box center [244, 126] width 20 height 4
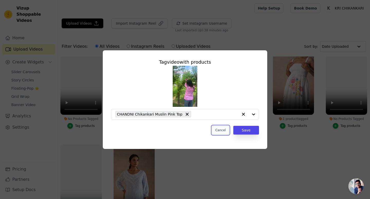
click at [220, 131] on button "Cancel" at bounding box center [220, 130] width 17 height 9
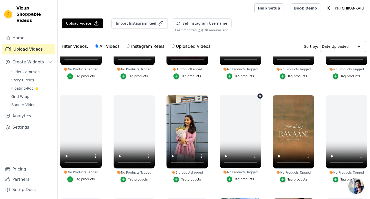
scroll to position [245, 0]
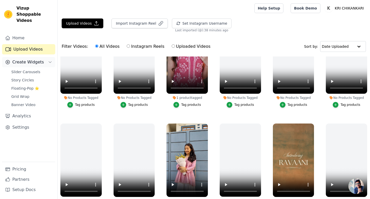
click at [33, 59] on span "Create Widgets" at bounding box center [28, 62] width 32 height 6
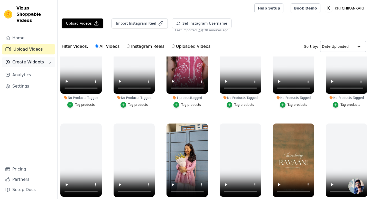
click at [33, 59] on span "Create Widgets" at bounding box center [28, 62] width 32 height 6
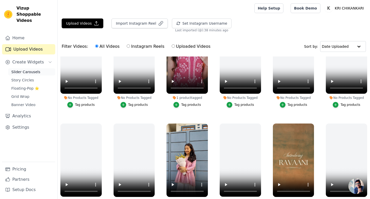
click at [31, 69] on span "Slider Carousels" at bounding box center [25, 71] width 29 height 5
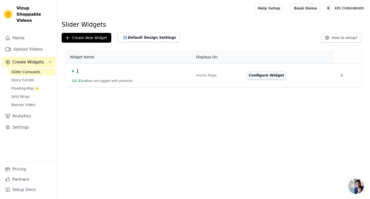
click at [265, 79] on button "Configure Widget" at bounding box center [267, 75] width 42 height 8
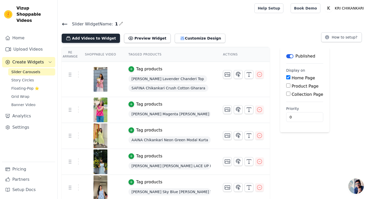
click at [106, 39] on button "Add Videos to Widget" at bounding box center [91, 38] width 58 height 9
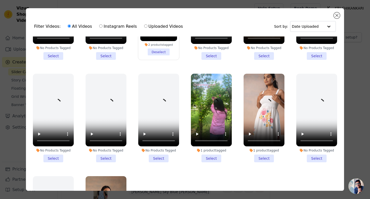
scroll to position [381, 0]
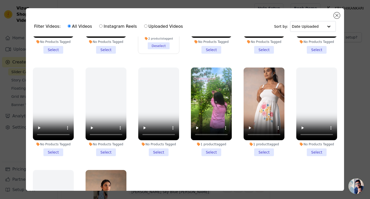
click at [213, 151] on li "1 product tagged Select" at bounding box center [211, 112] width 41 height 89
click at [0, 0] on input "1 product tagged Select" at bounding box center [0, 0] width 0 height 0
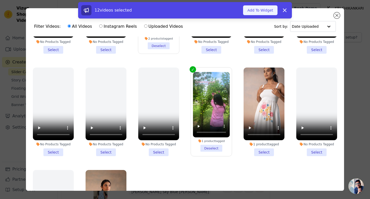
click at [272, 14] on button "Add To Widget" at bounding box center [260, 10] width 34 height 10
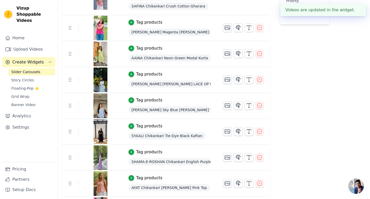
scroll to position [28, 0]
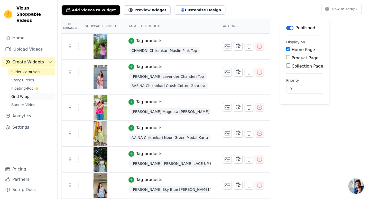
click at [26, 94] on span "Grid Wrap" at bounding box center [20, 96] width 18 height 5
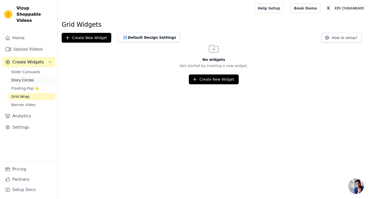
click at [31, 78] on span "Story Circles" at bounding box center [22, 80] width 23 height 5
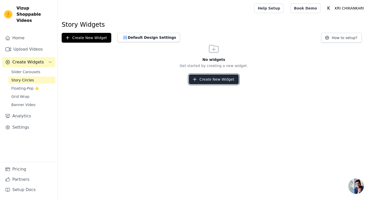
click at [209, 76] on button "Create New Widget" at bounding box center [214, 80] width 50 height 10
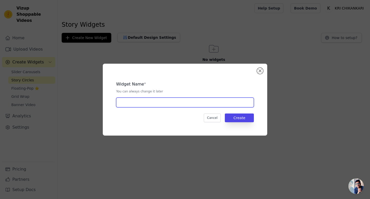
click at [228, 104] on input "text" at bounding box center [185, 103] width 138 height 10
type input "Story Circles"
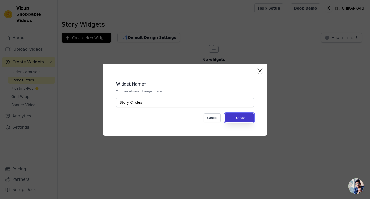
click at [252, 121] on button "Create" at bounding box center [239, 118] width 29 height 9
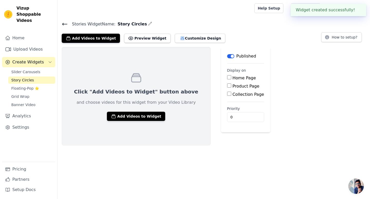
click at [227, 77] on input "Home Page" at bounding box center [229, 77] width 4 height 4
checkbox input "true"
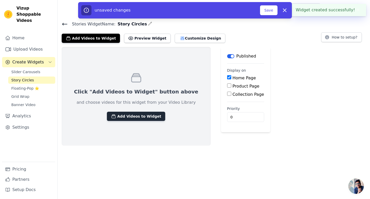
click at [142, 114] on button "Add Videos to Widget" at bounding box center [136, 116] width 58 height 9
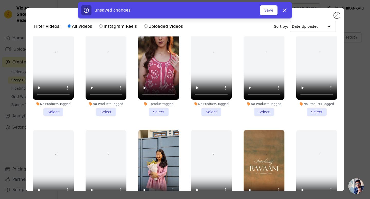
scroll to position [228, 0]
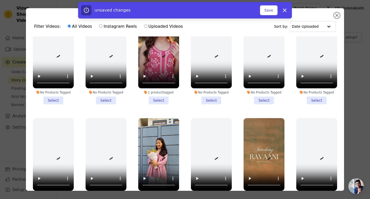
click at [157, 102] on li "1 product tagged Select" at bounding box center [158, 60] width 41 height 89
click at [0, 0] on input "1 product tagged Select" at bounding box center [0, 0] width 0 height 0
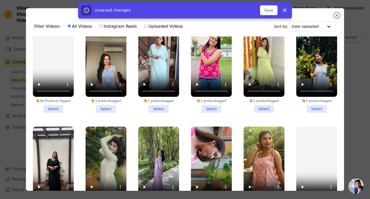
scroll to position [0, 0]
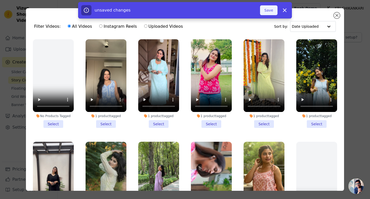
click at [264, 12] on button "Save" at bounding box center [268, 10] width 17 height 10
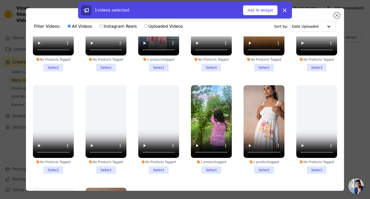
scroll to position [399, 0]
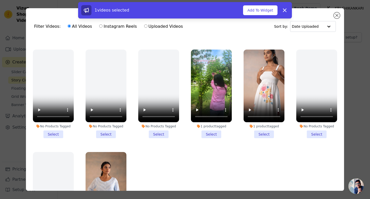
click at [265, 132] on li "1 product tagged Select" at bounding box center [264, 94] width 41 height 89
click at [0, 0] on input "1 product tagged Select" at bounding box center [0, 0] width 0 height 0
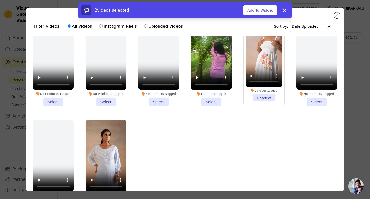
scroll to position [44, 0]
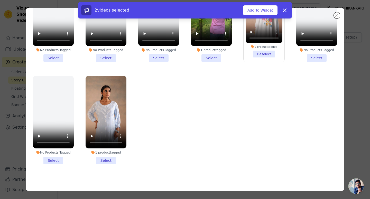
click at [113, 164] on div "1 product tagged Select" at bounding box center [106, 120] width 46 height 94
click at [112, 161] on li "1 product tagged Select" at bounding box center [106, 120] width 41 height 89
click at [0, 0] on input "1 product tagged Select" at bounding box center [0, 0] width 0 height 0
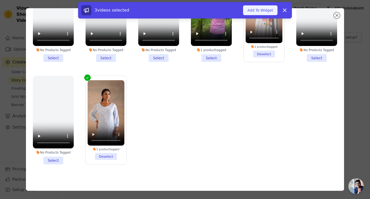
click at [260, 6] on button "Add To Widget" at bounding box center [260, 10] width 34 height 10
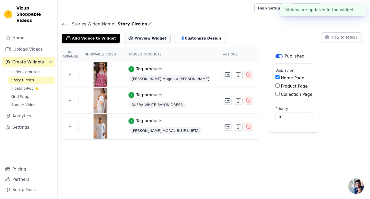
click at [147, 38] on button "Preview Widget" at bounding box center [147, 38] width 46 height 9
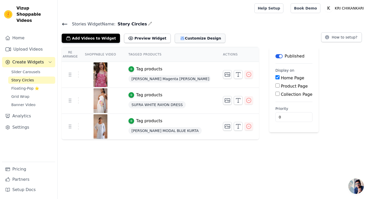
click at [188, 39] on button "Customize Design" at bounding box center [200, 38] width 51 height 9
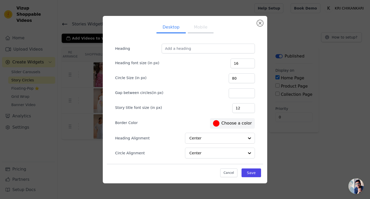
scroll to position [16, 0]
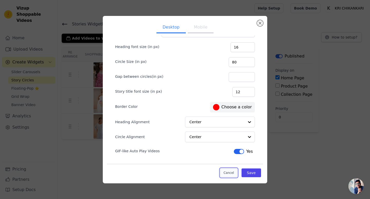
click at [228, 169] on button "Cancel" at bounding box center [228, 173] width 17 height 9
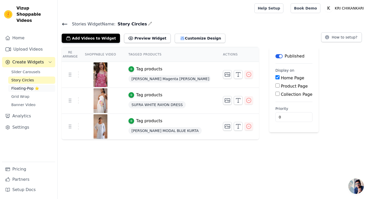
click at [33, 86] on span "Floating-Pop ⭐" at bounding box center [25, 88] width 28 height 5
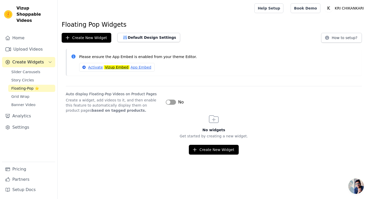
click at [104, 43] on div "Floating Pop Widgets Create New Widget Default Design Settings How to setup? Pl…" at bounding box center [214, 88] width 312 height 134
click at [105, 37] on button "Create New Widget" at bounding box center [87, 38] width 50 height 10
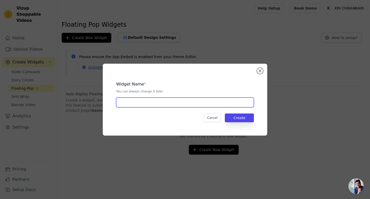
click at [185, 101] on input "text" at bounding box center [185, 103] width 138 height 10
type input "Pop"
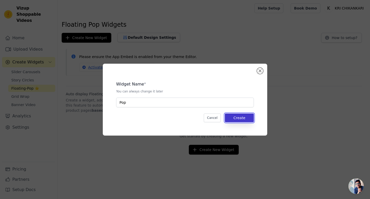
click at [244, 114] on button "Create" at bounding box center [239, 118] width 29 height 9
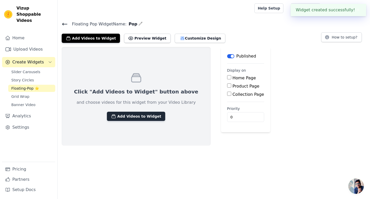
click at [133, 116] on button "Add Videos to Widget" at bounding box center [136, 116] width 58 height 9
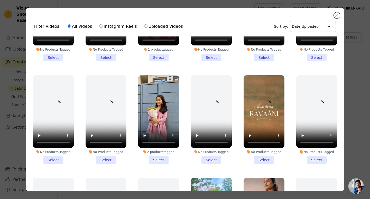
scroll to position [276, 0]
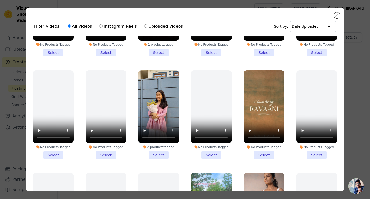
click at [261, 153] on li "No Products Tagged Select" at bounding box center [264, 114] width 41 height 89
click at [0, 0] on input "No Products Tagged Select" at bounding box center [0, 0] width 0 height 0
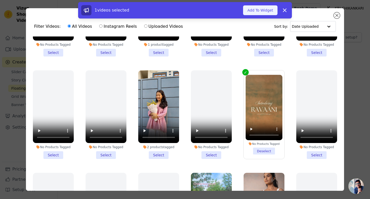
click at [253, 13] on button "Add To Widget" at bounding box center [260, 10] width 34 height 10
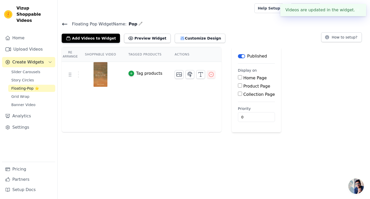
click at [238, 77] on input "Home Page" at bounding box center [240, 77] width 4 height 4
checkbox input "true"
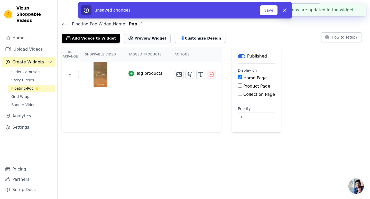
click at [150, 36] on button "Preview Widget" at bounding box center [147, 38] width 46 height 9
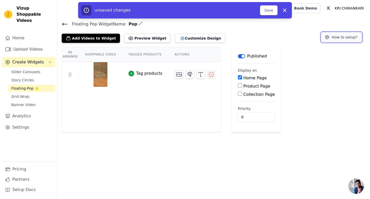
click at [330, 39] on icon at bounding box center [326, 37] width 5 height 5
click at [274, 9] on button "Save" at bounding box center [268, 10] width 17 height 10
